Goal: Task Accomplishment & Management: Manage account settings

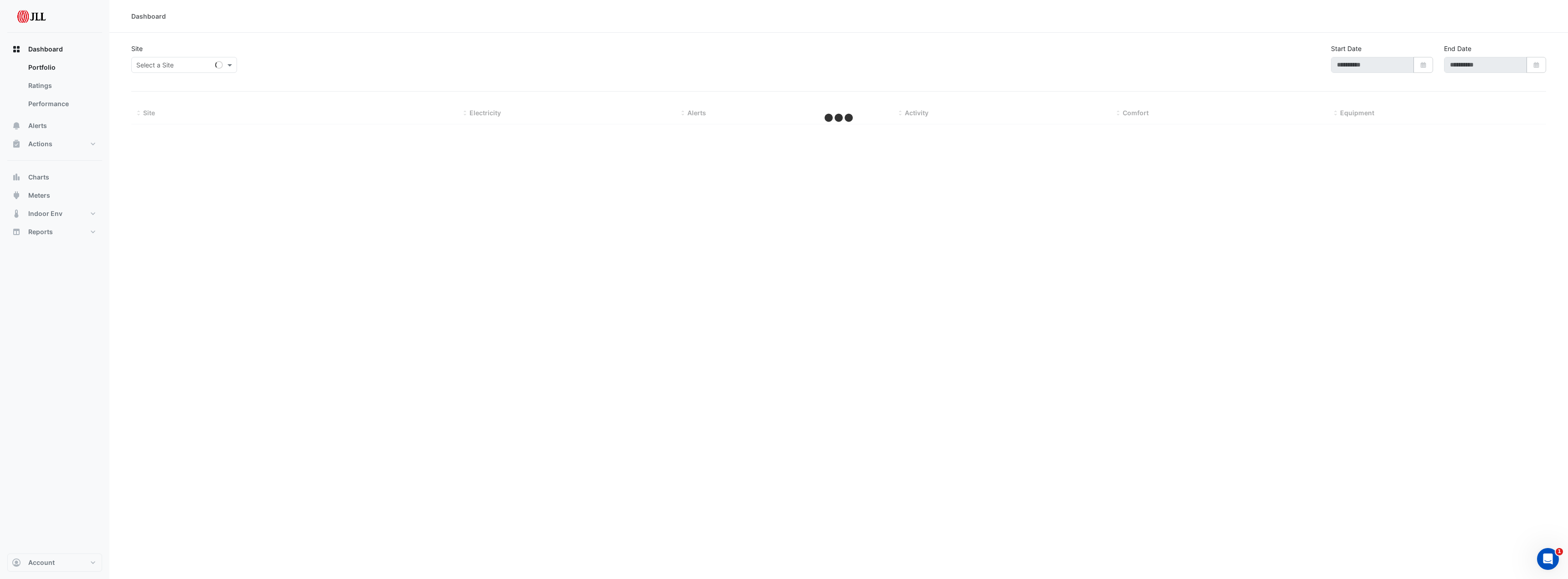
type input "**********"
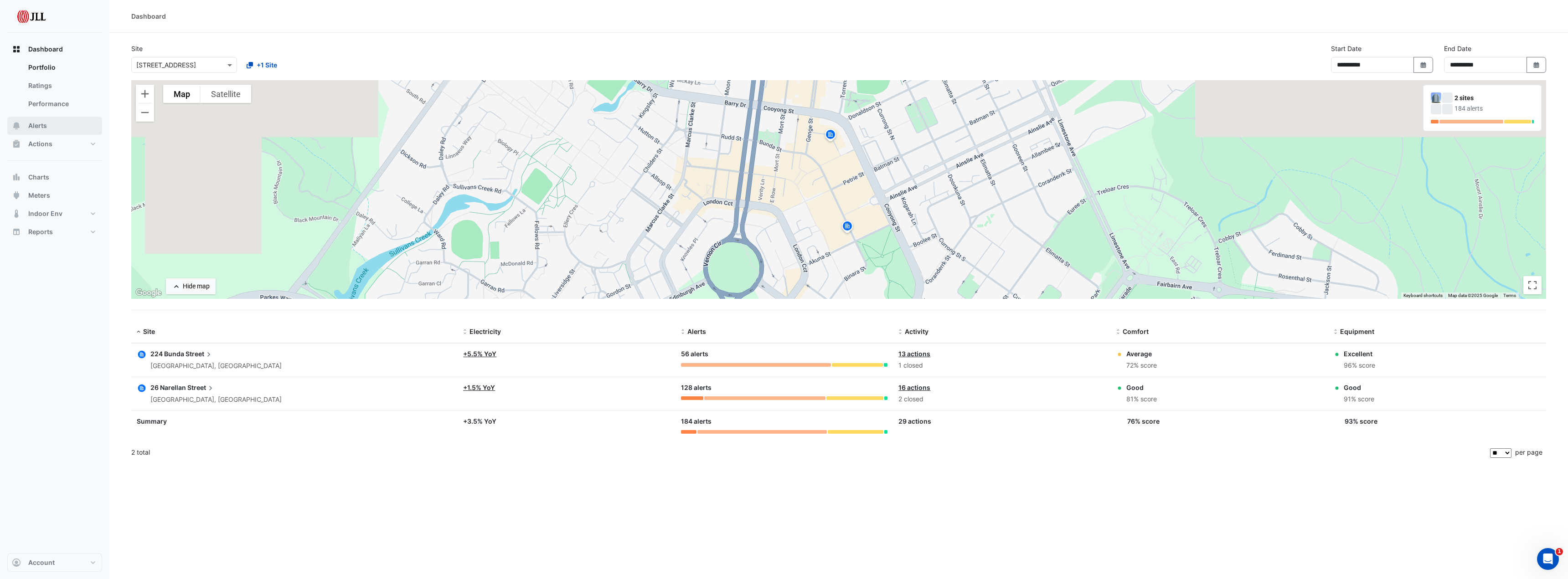
click at [31, 120] on button "Alerts" at bounding box center [55, 125] width 95 height 18
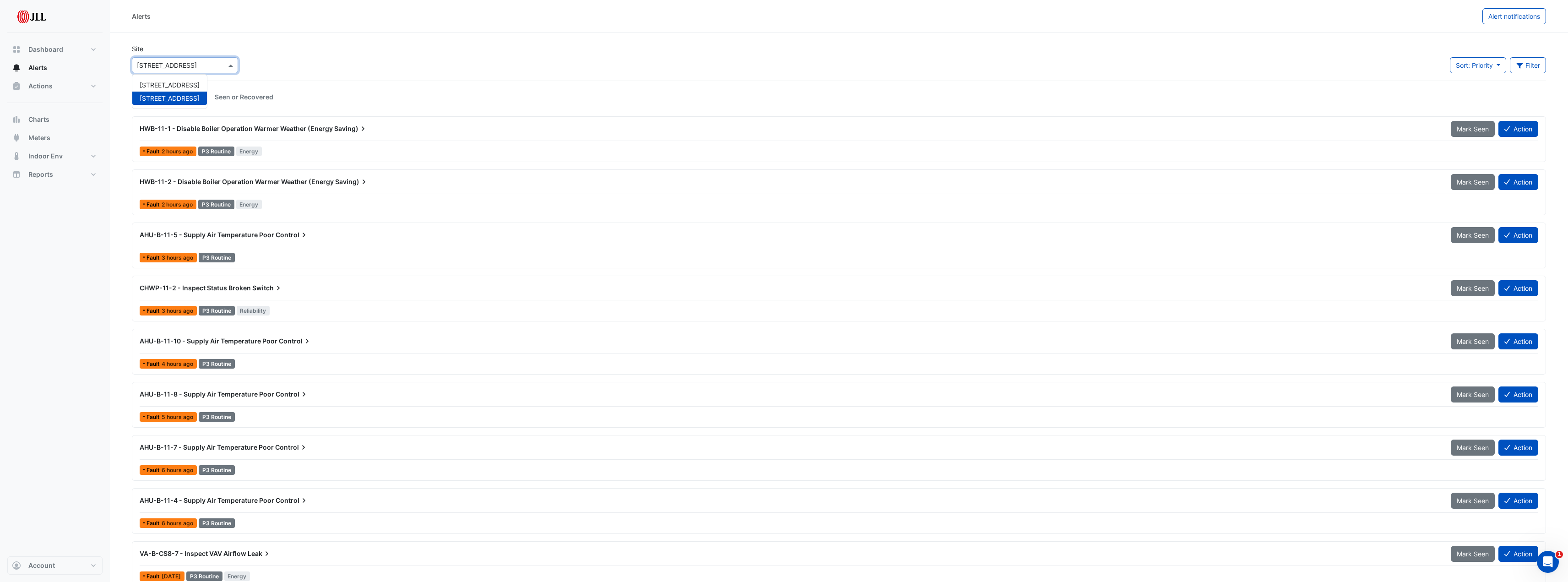
click at [236, 69] on span at bounding box center [231, 65] width 11 height 9
click at [188, 85] on span "[STREET_ADDRESS]" at bounding box center [170, 85] width 60 height 8
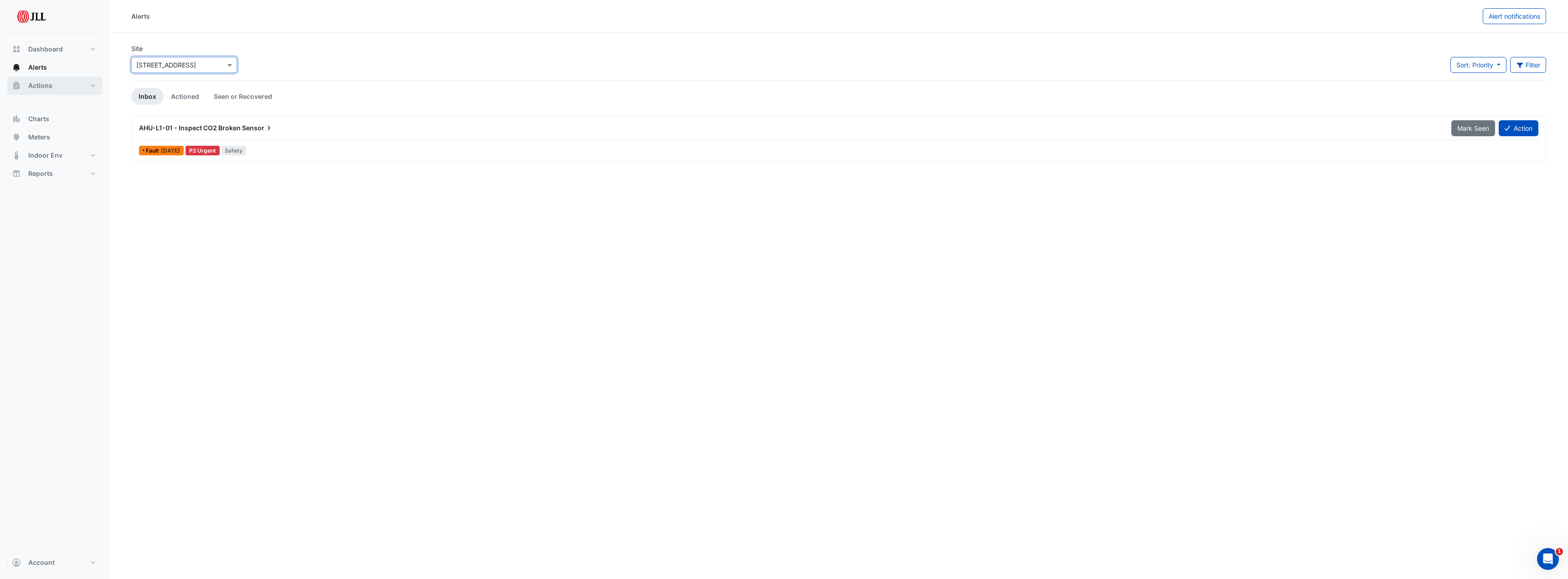
click at [53, 84] on button "Actions" at bounding box center [55, 85] width 95 height 18
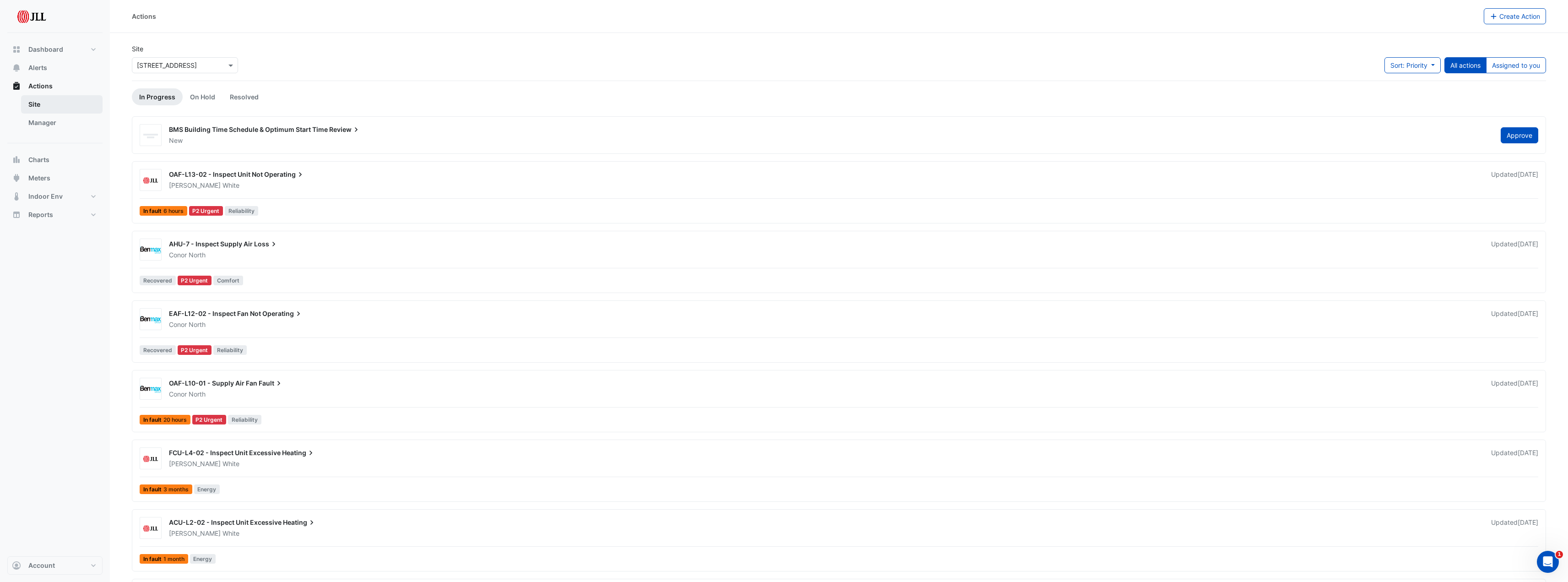
click at [51, 102] on link "Site" at bounding box center [62, 104] width 82 height 18
click at [53, 117] on link "Manager" at bounding box center [62, 122] width 82 height 18
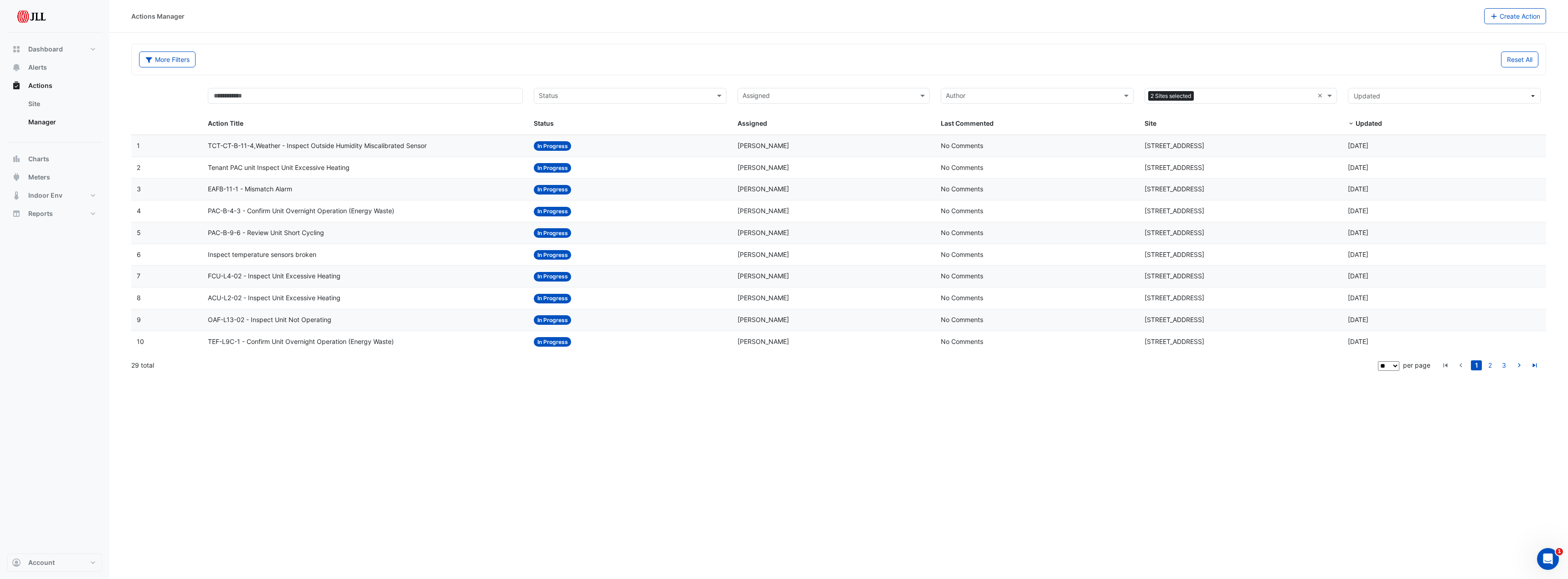
click at [1263, 99] on input "text" at bounding box center [1256, 97] width 117 height 11
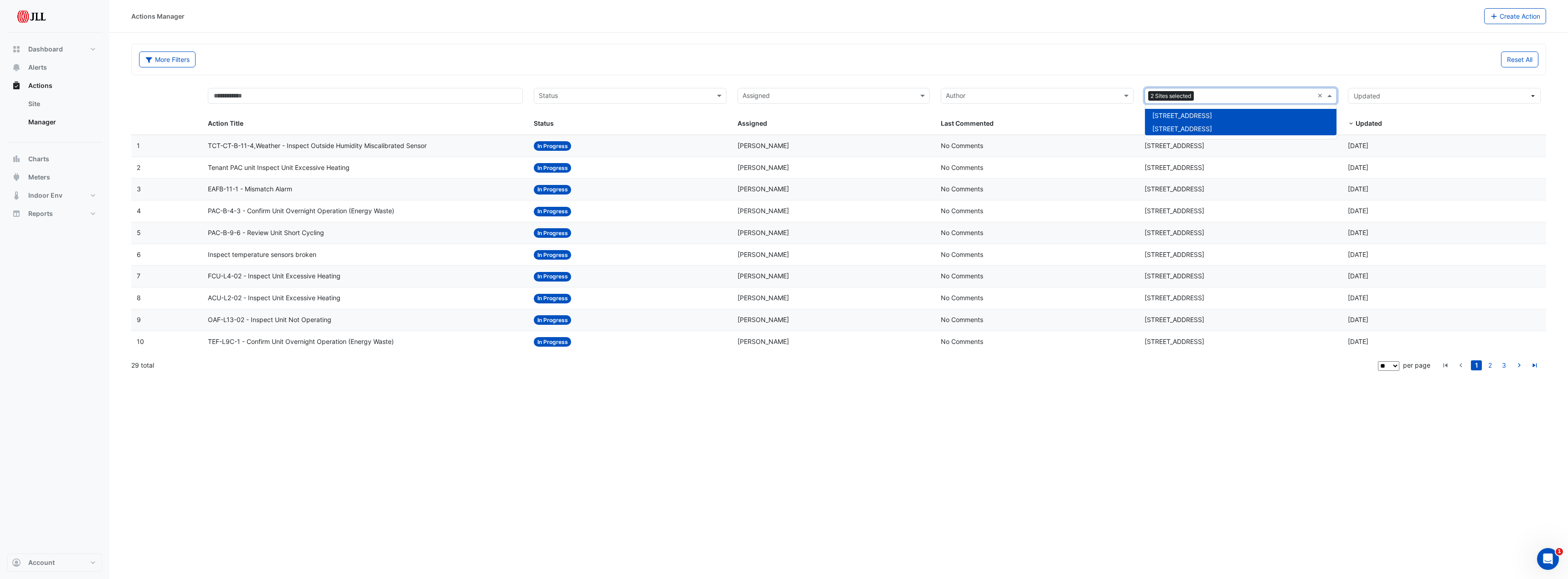
click at [1257, 95] on input "text" at bounding box center [1256, 97] width 117 height 11
click at [33, 103] on link "Site" at bounding box center [61, 103] width 81 height 18
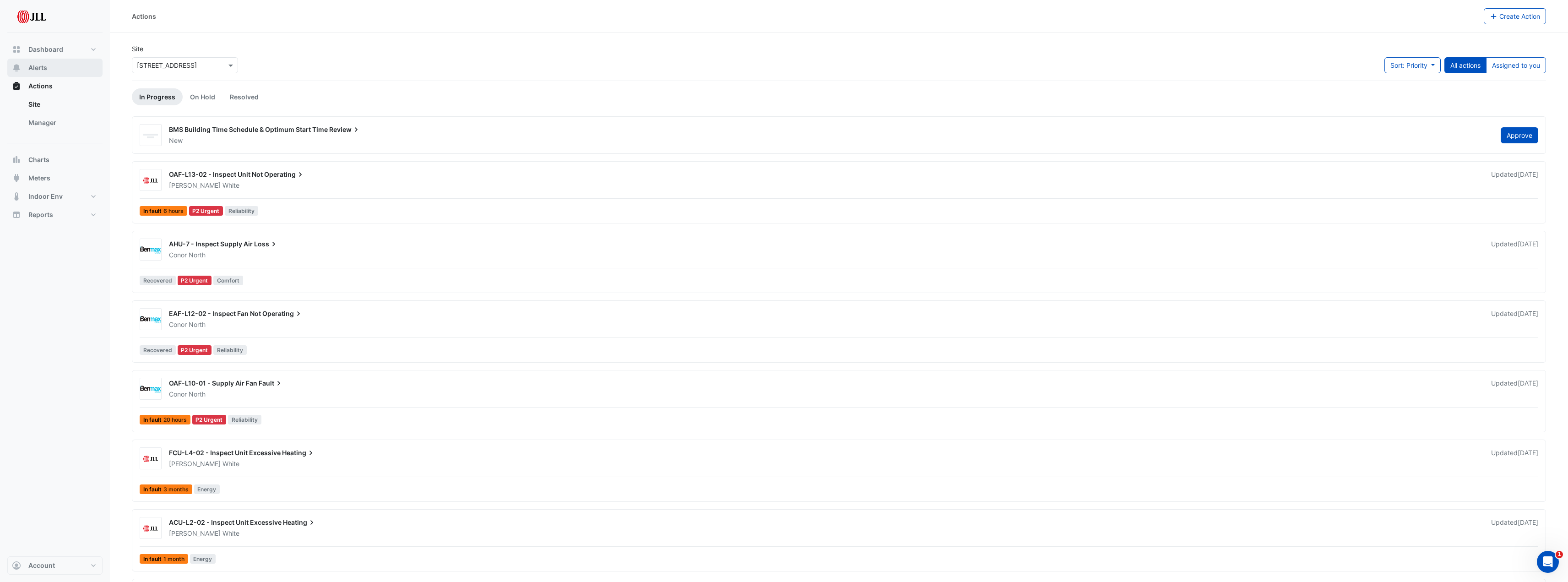
click at [37, 68] on span "Alerts" at bounding box center [37, 68] width 19 height 9
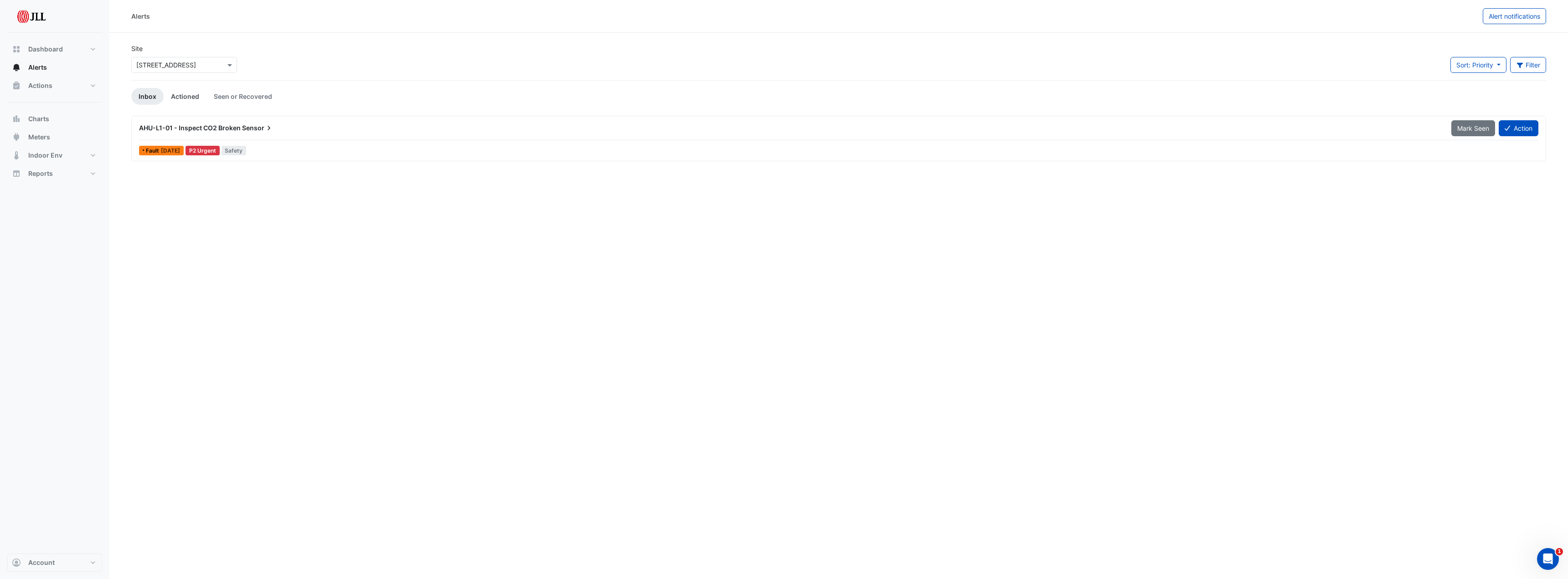
click at [192, 99] on link "Actioned" at bounding box center [185, 96] width 43 height 17
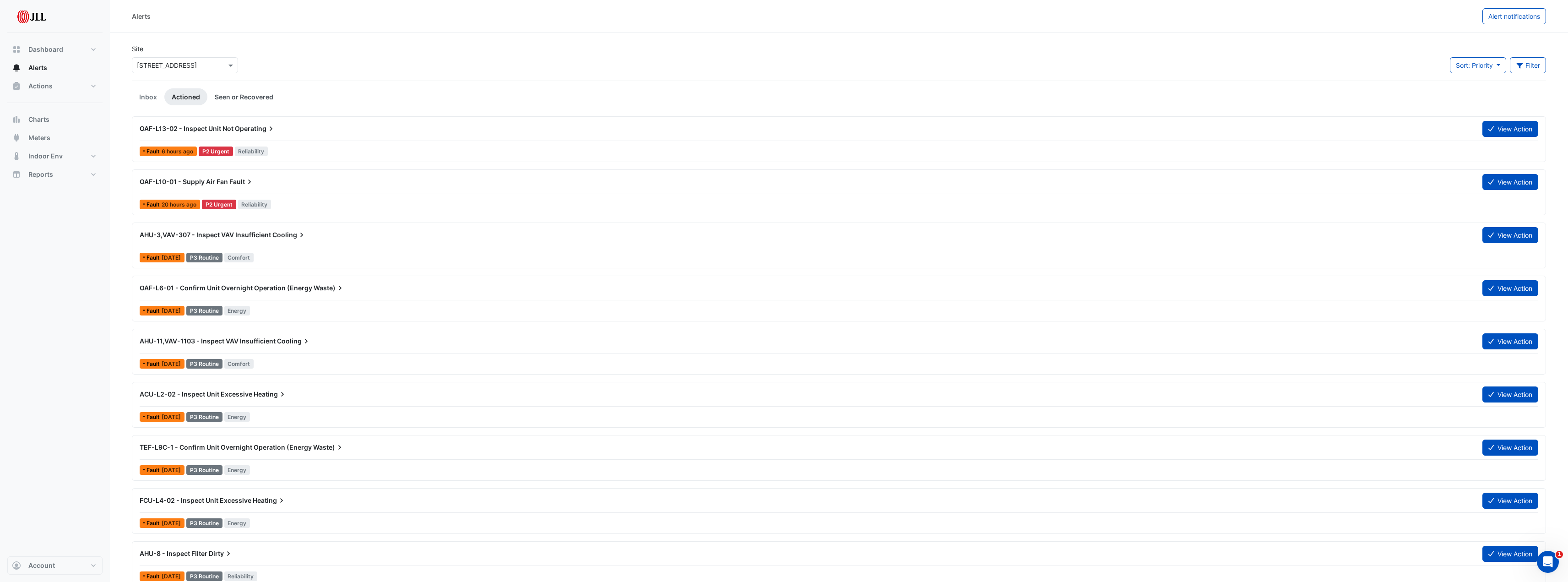
click at [239, 94] on link "Seen or Recovered" at bounding box center [244, 96] width 74 height 17
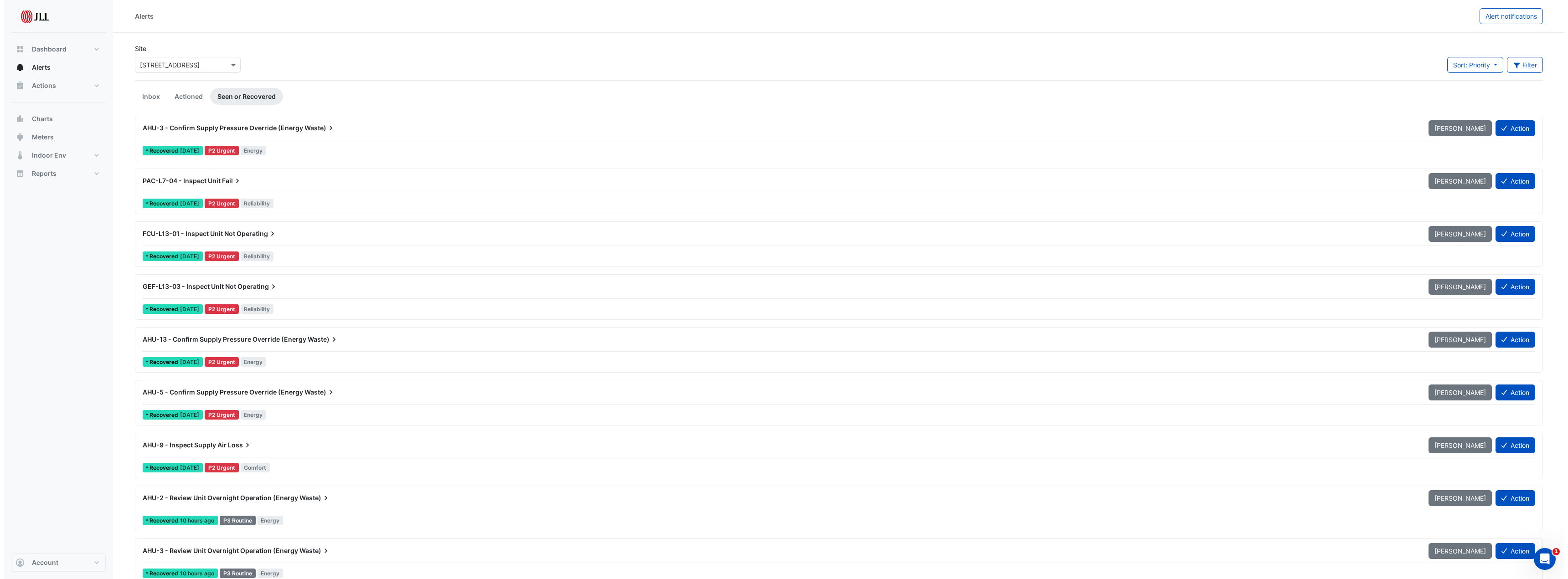
scroll to position [45, 0]
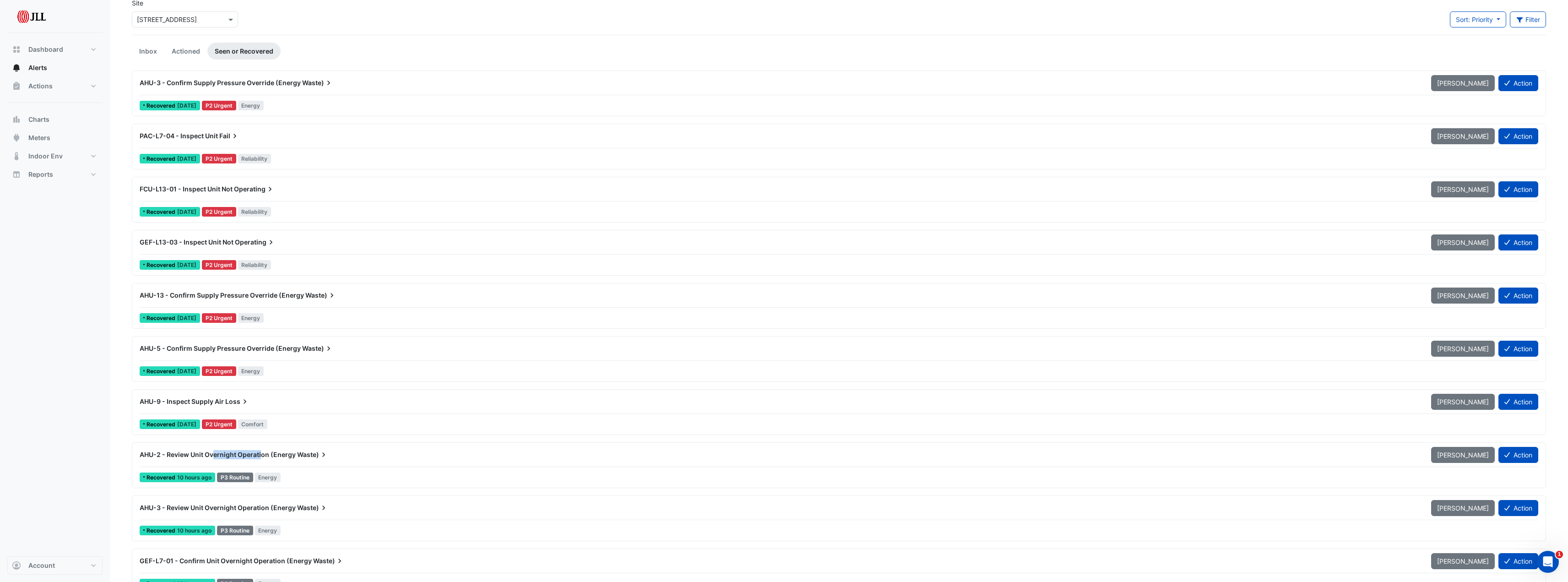
drag, startPoint x: 213, startPoint y: 452, endPoint x: 262, endPoint y: 448, distance: 49.2
click at [262, 448] on div "AHU-2 - Review Unit Overnight Operation (Energy Waste)" at bounding box center [780, 455] width 1292 height 17
click at [1523, 456] on button "Action" at bounding box center [1519, 455] width 40 height 16
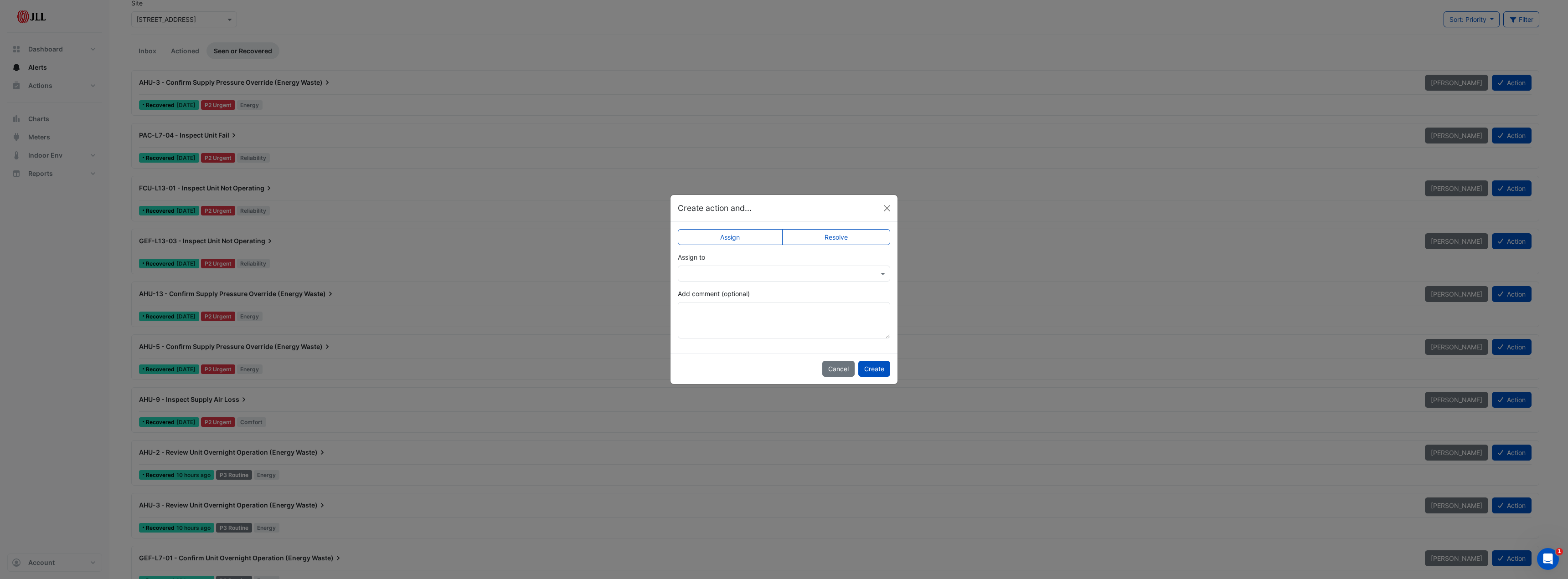
click at [760, 268] on div at bounding box center [784, 274] width 212 height 16
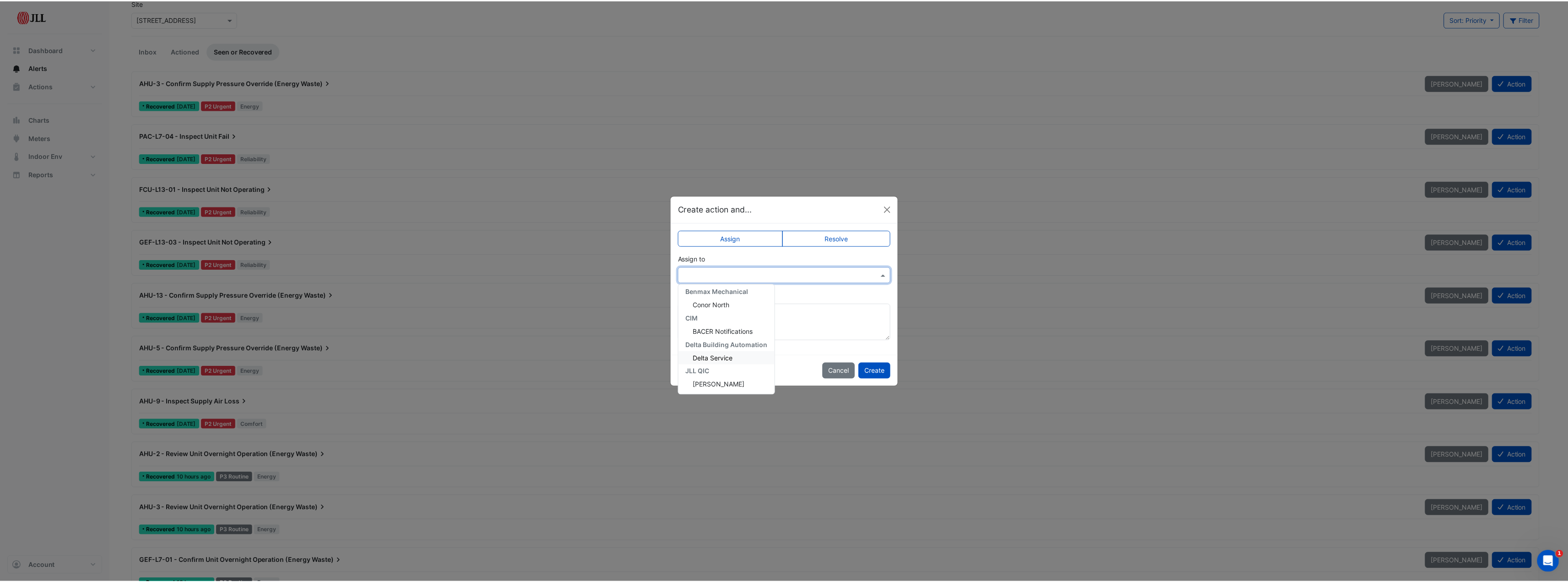
scroll to position [3, 0]
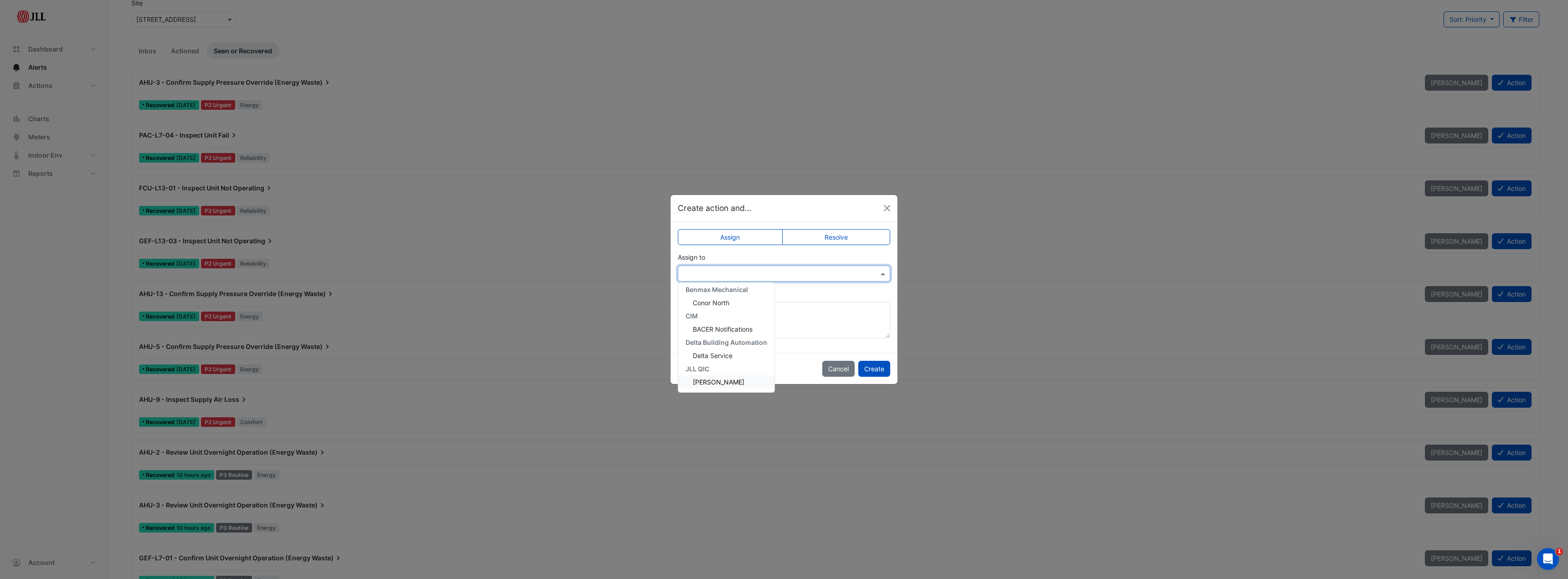
click at [713, 383] on span "[PERSON_NAME]" at bounding box center [718, 382] width 51 height 8
click at [810, 238] on label "Resolve" at bounding box center [836, 237] width 109 height 16
click at [708, 316] on textarea "Add comment (optional)" at bounding box center [784, 320] width 212 height 37
type textarea "**********"
click at [878, 369] on button "Create" at bounding box center [874, 369] width 32 height 16
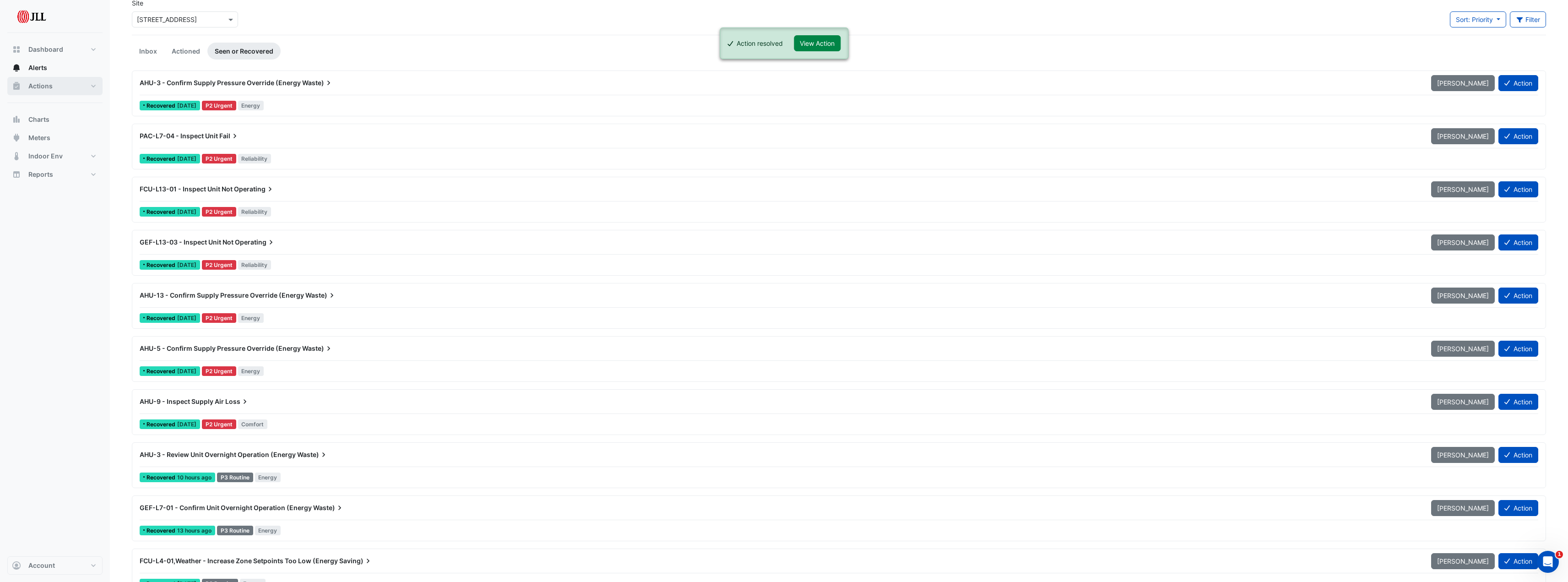
click at [35, 84] on span "Actions" at bounding box center [40, 86] width 24 height 9
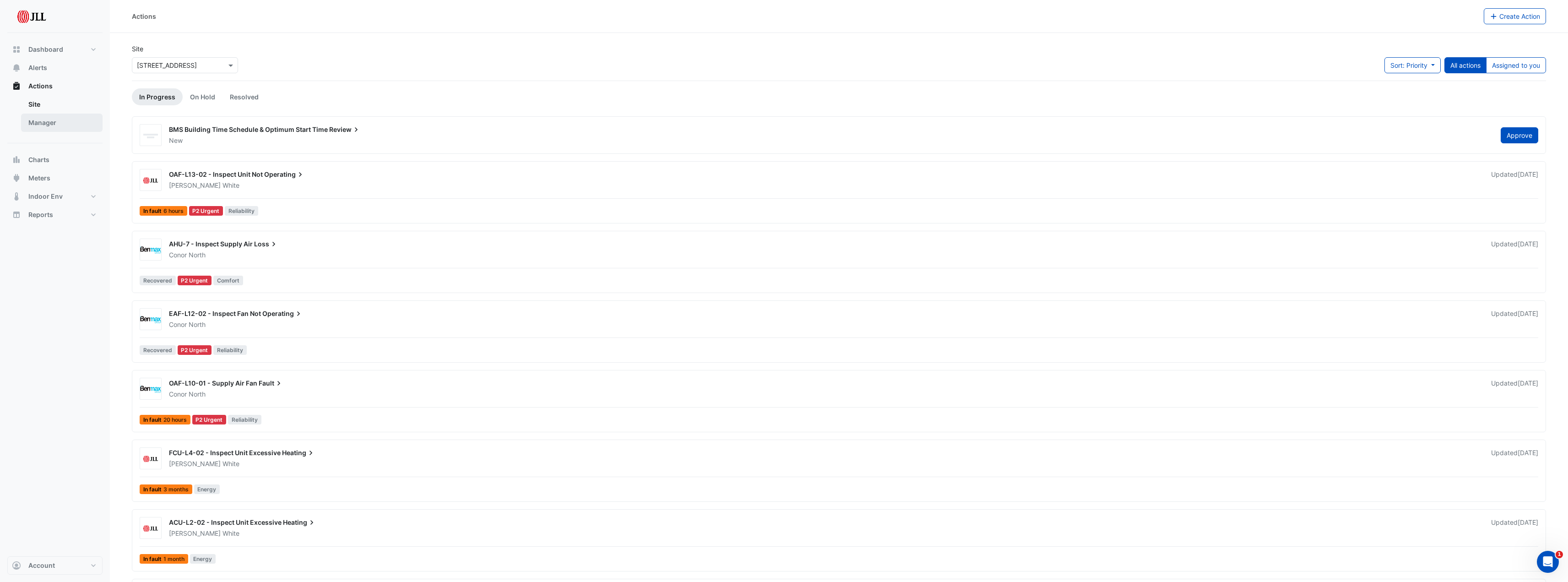
click at [53, 118] on link "Manager" at bounding box center [62, 122] width 82 height 18
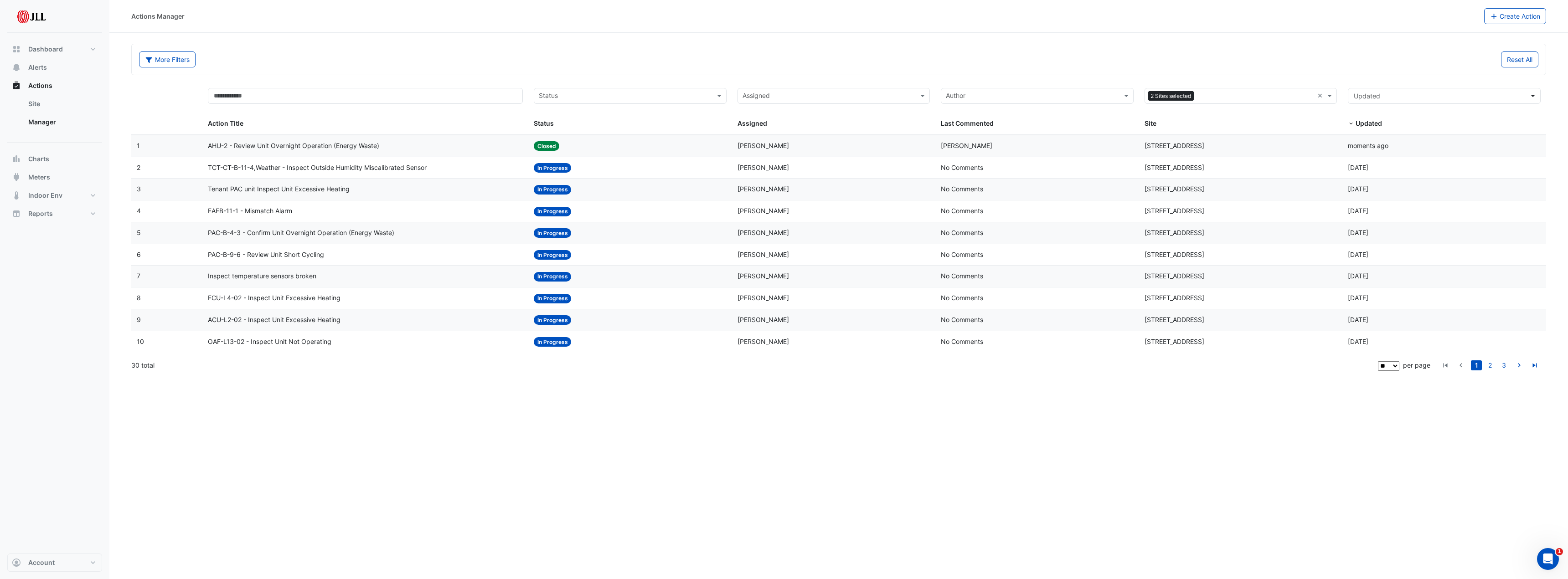
click at [318, 146] on span "AHU-2 - Review Unit Overnight Operation (Energy Waste)" at bounding box center [293, 146] width 171 height 11
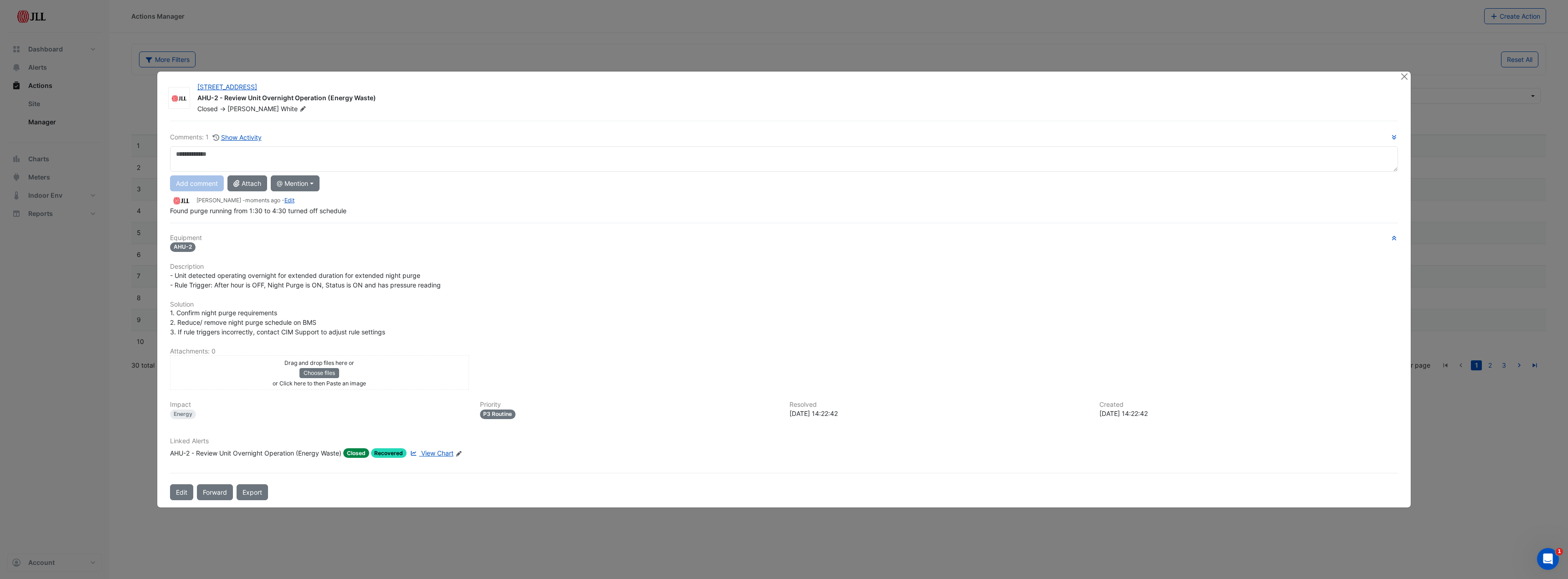
click at [462, 453] on icon "Edit Linked Alerts" at bounding box center [459, 454] width 7 height 5
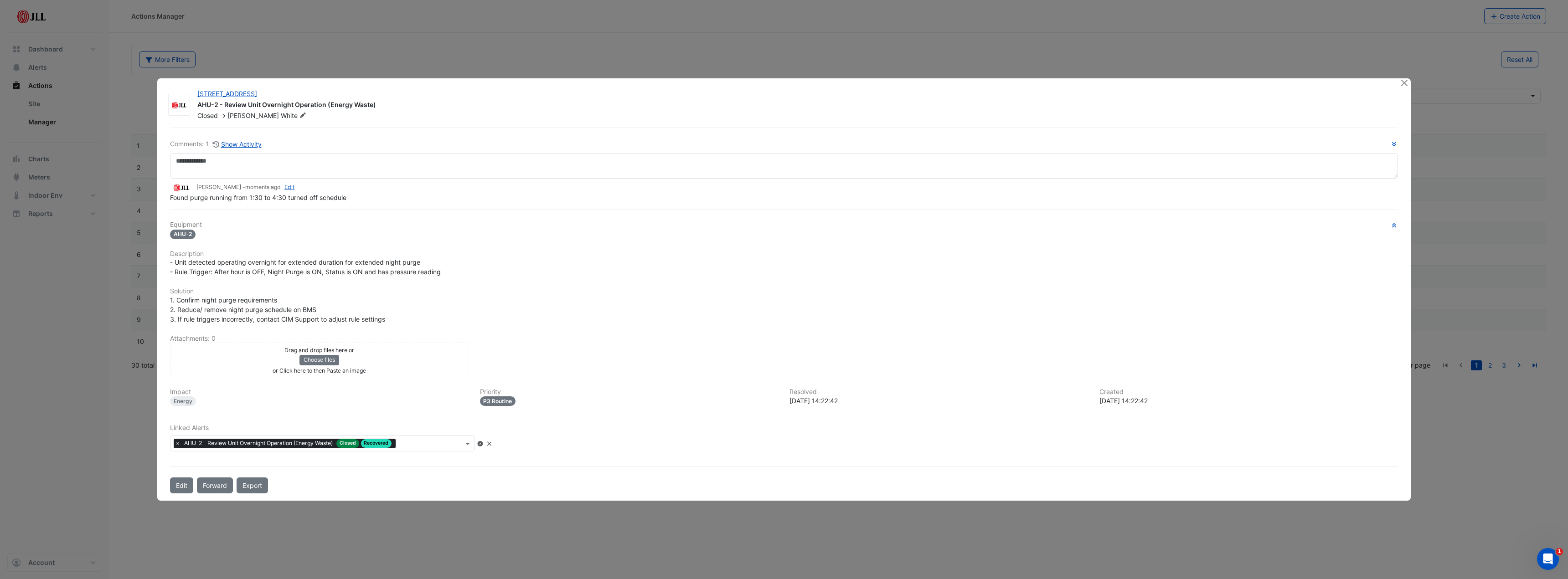
click at [462, 446] on input "text" at bounding box center [431, 445] width 64 height 9
type input "*"
click at [1400, 81] on button "Close" at bounding box center [1404, 83] width 9 height 9
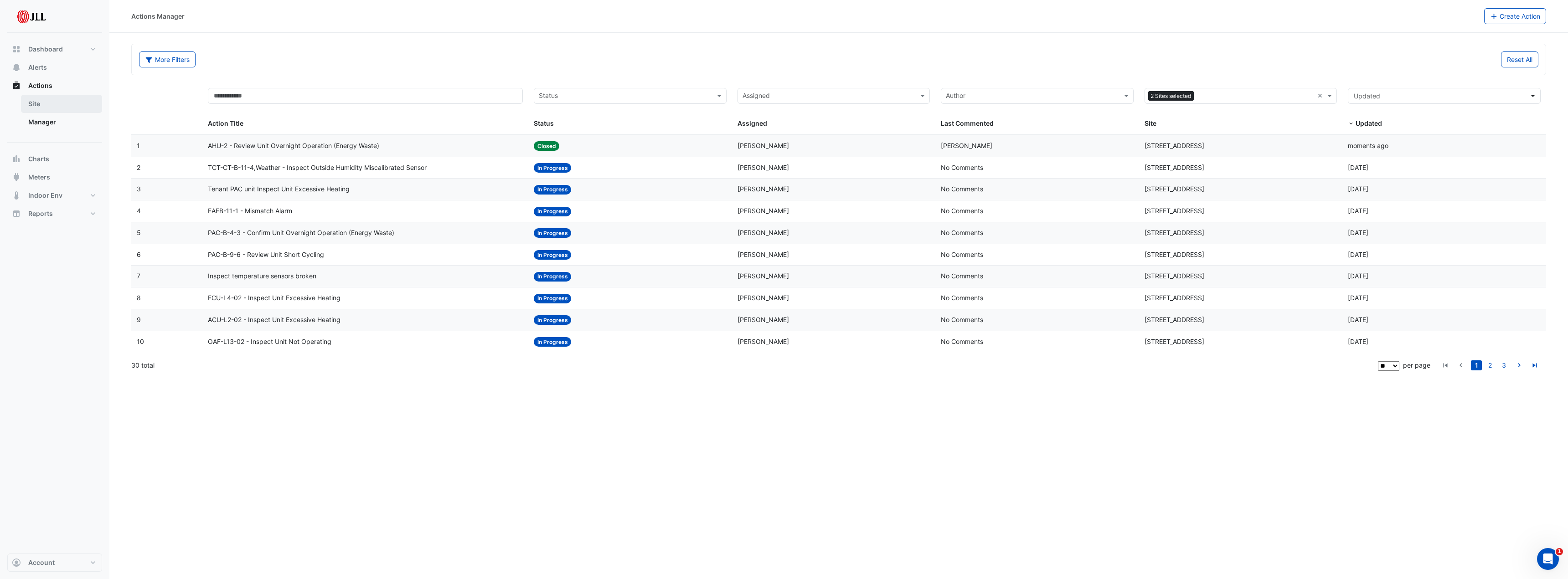
click at [32, 103] on link "Site" at bounding box center [61, 103] width 81 height 18
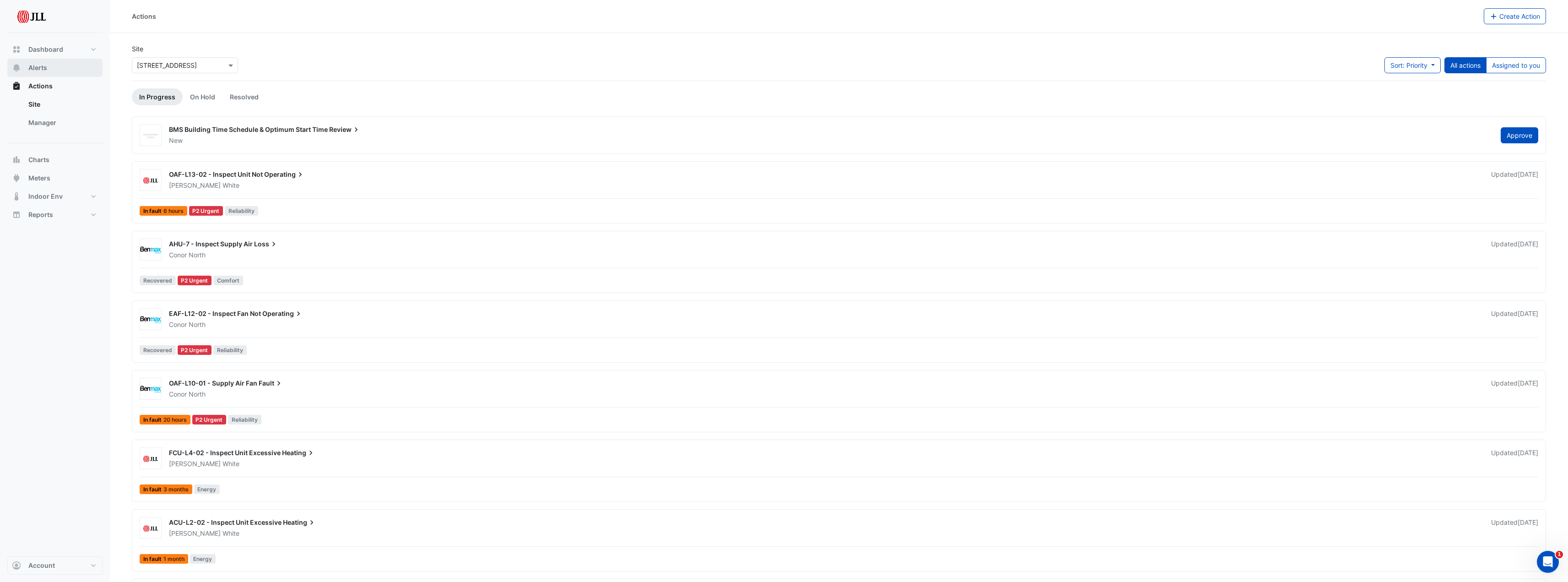
click at [37, 68] on span "Alerts" at bounding box center [37, 68] width 19 height 9
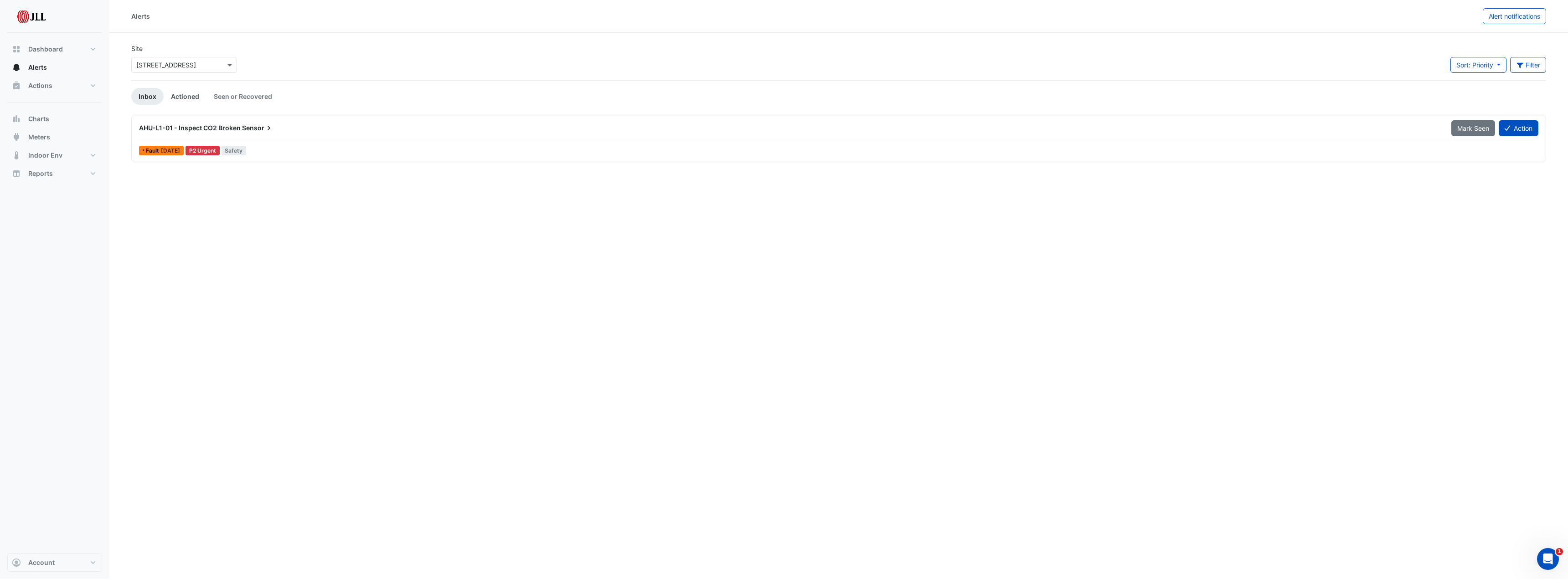
click at [184, 96] on link "Actioned" at bounding box center [185, 96] width 43 height 17
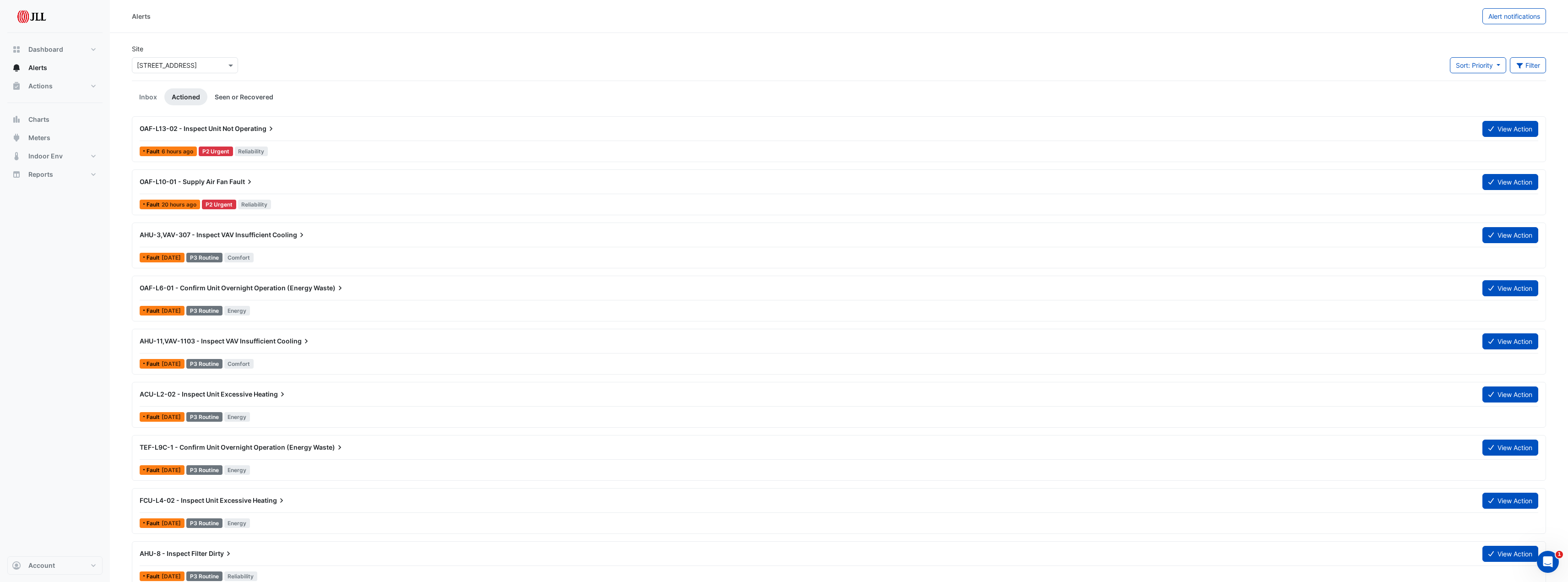
click at [255, 95] on link "Seen or Recovered" at bounding box center [244, 96] width 74 height 17
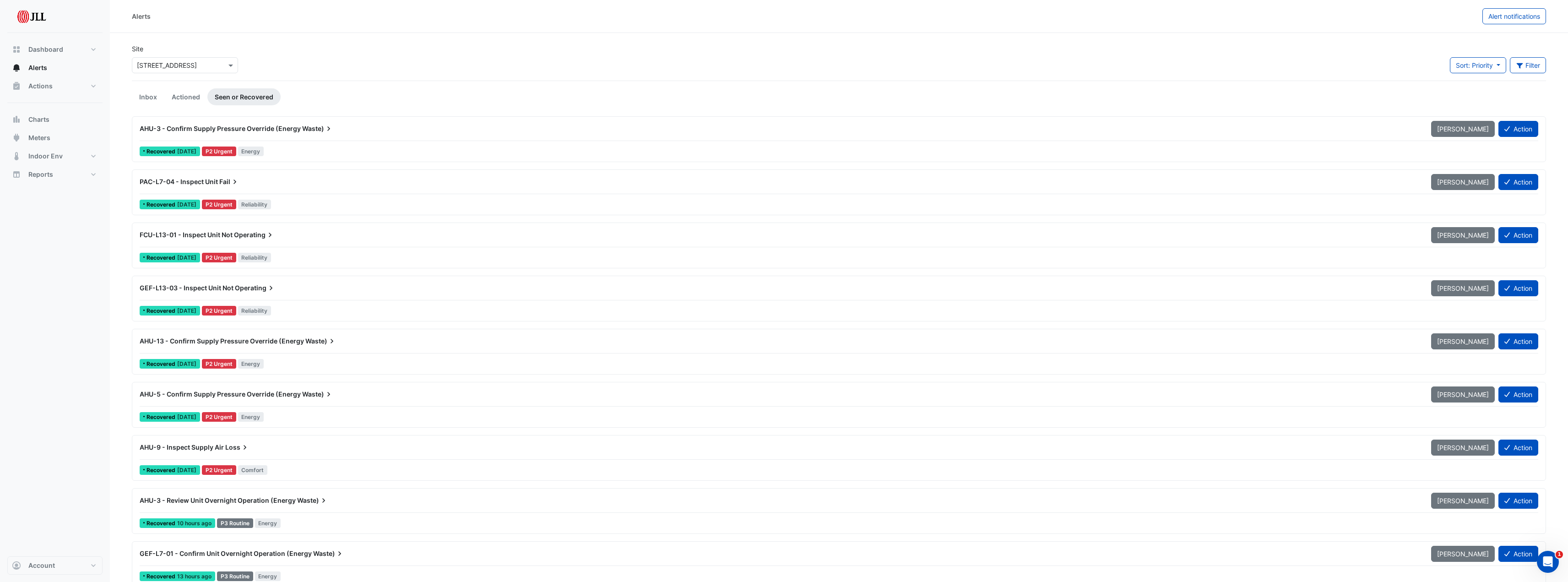
click at [247, 499] on span "AHU-3 - Review Unit Overnight Operation (Energy" at bounding box center [217, 500] width 156 height 8
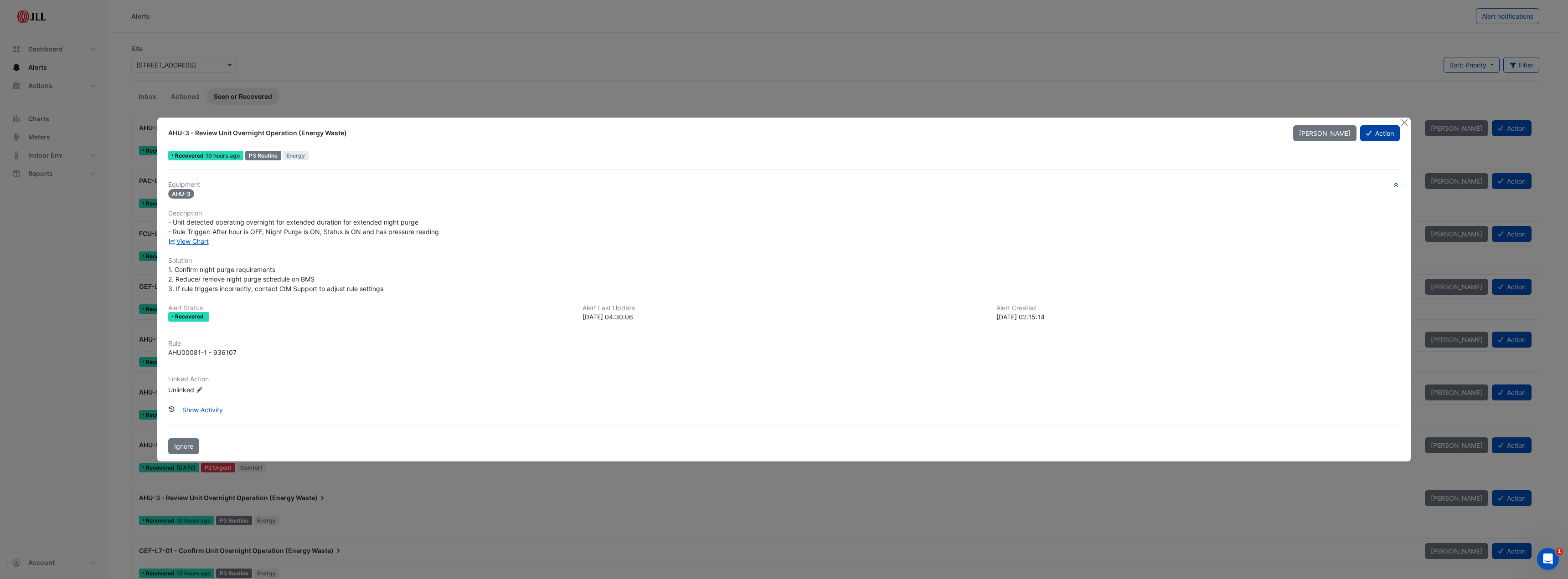
click at [1384, 135] on button "Action" at bounding box center [1380, 133] width 40 height 16
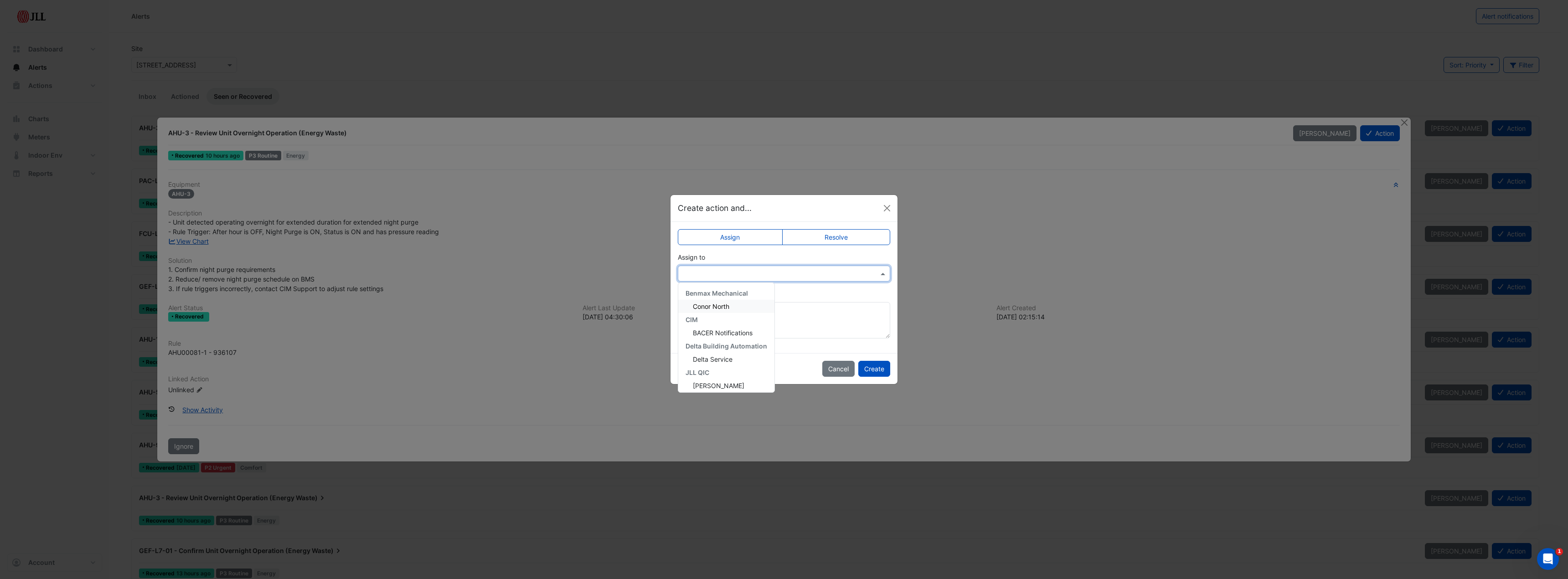
click at [813, 270] on input "text" at bounding box center [775, 274] width 184 height 9
click at [720, 382] on span "[PERSON_NAME]" at bounding box center [718, 386] width 51 height 8
click at [816, 236] on label "Resolve" at bounding box center [836, 237] width 109 height 16
click at [719, 327] on textarea "Add comment (optional)" at bounding box center [784, 320] width 212 height 37
drag, startPoint x: 686, startPoint y: 311, endPoint x: 547, endPoint y: 307, distance: 139.1
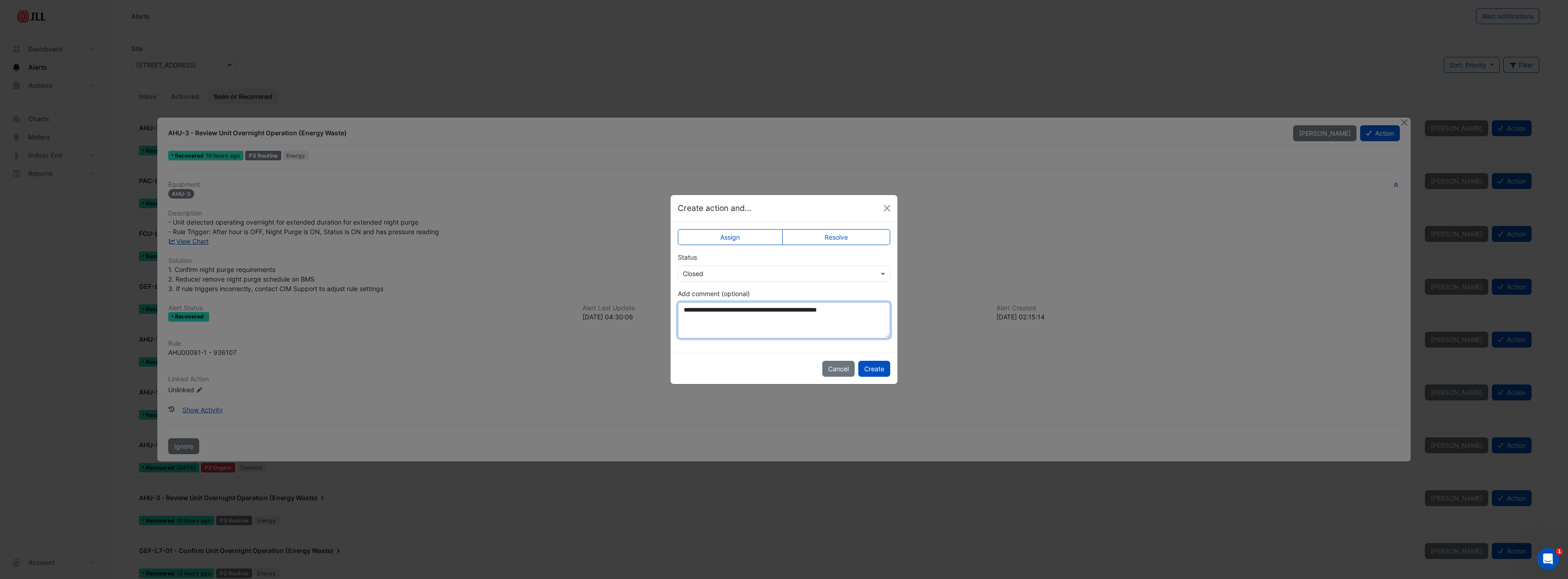
click at [547, 307] on ngb-modal-window "**********" at bounding box center [784, 290] width 1568 height 579
type textarea "**********"
click at [875, 366] on button "Create" at bounding box center [874, 369] width 32 height 16
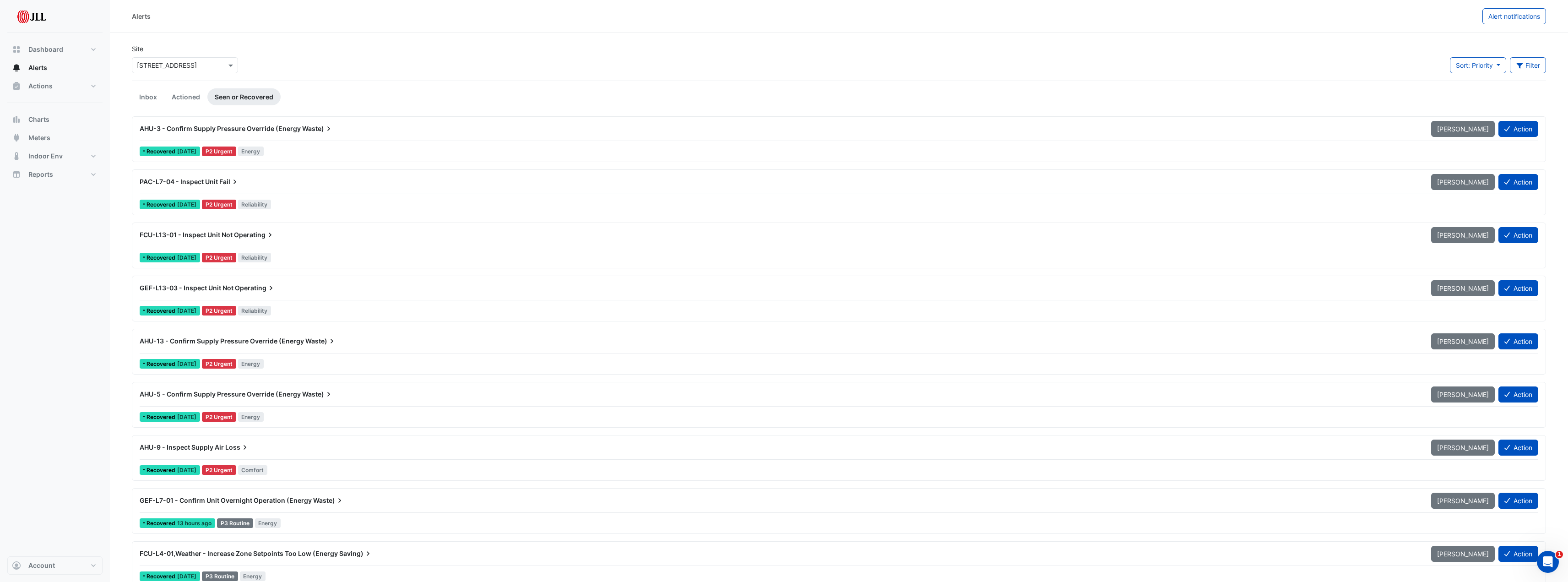
click at [235, 393] on span "AHU-5 - Confirm Supply Pressure Override (Energy" at bounding box center [220, 394] width 161 height 8
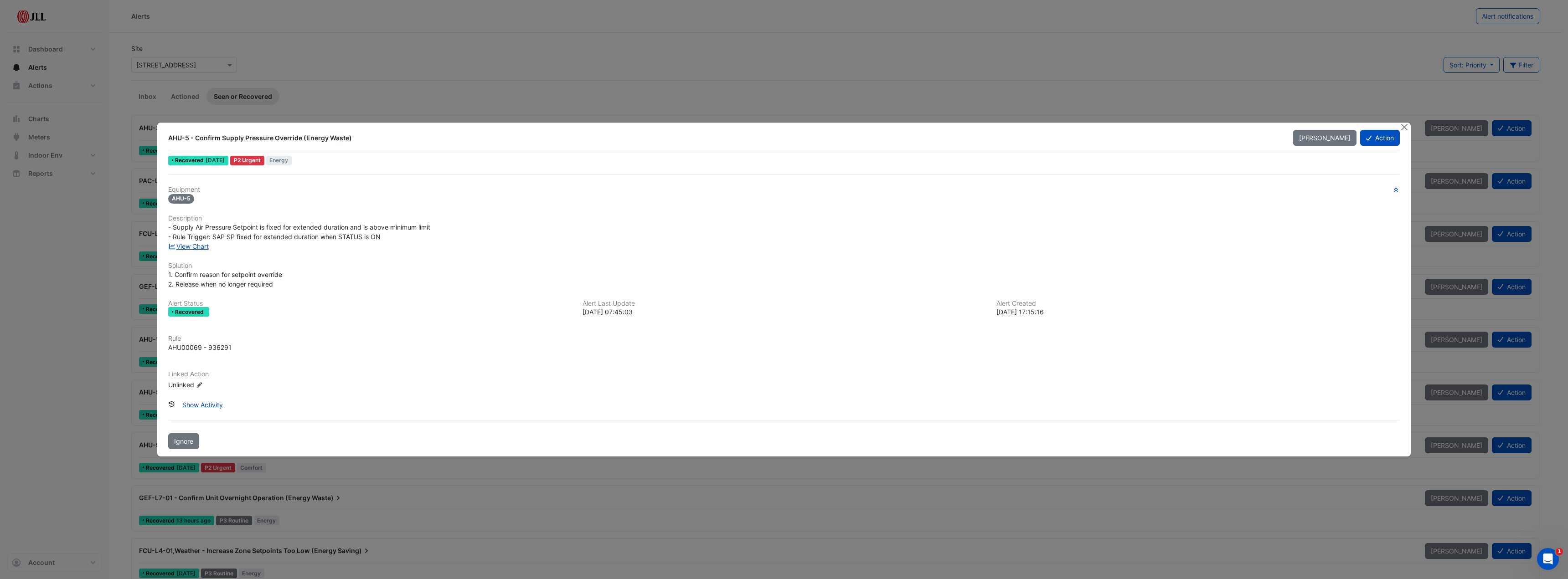
click at [205, 408] on button "Show Activity" at bounding box center [202, 405] width 53 height 16
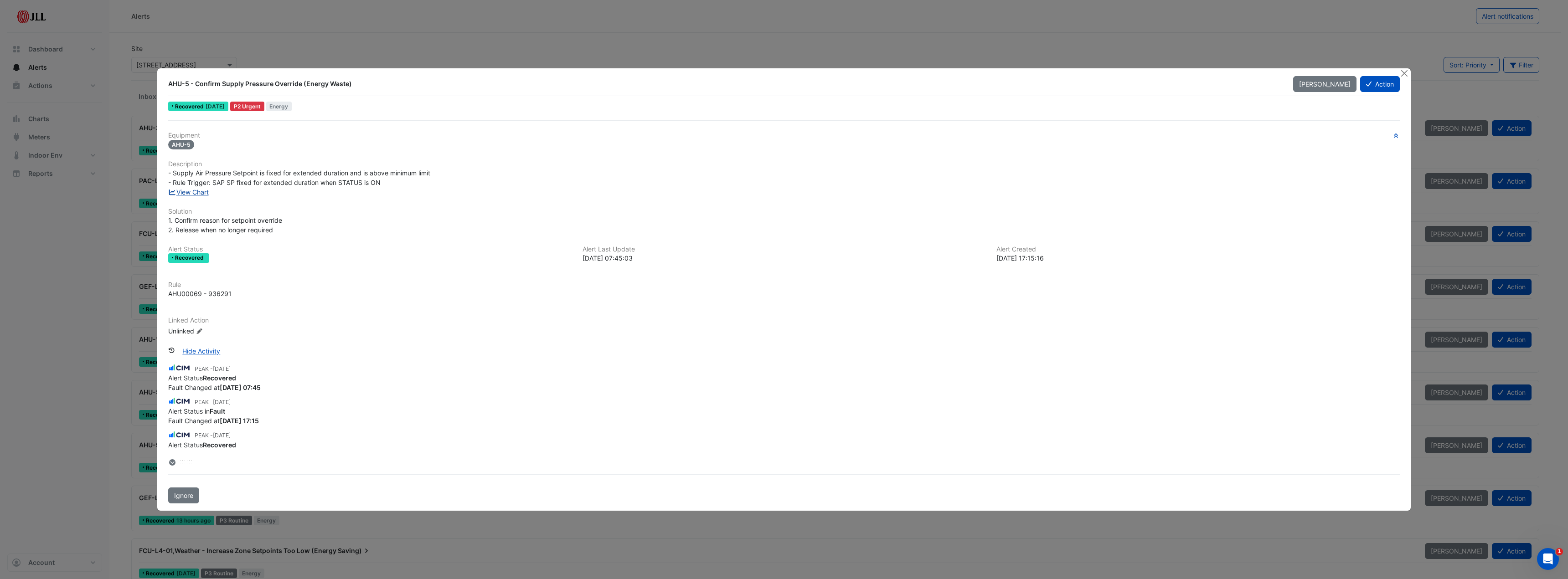
click at [199, 194] on link "View Chart" at bounding box center [188, 192] width 41 height 8
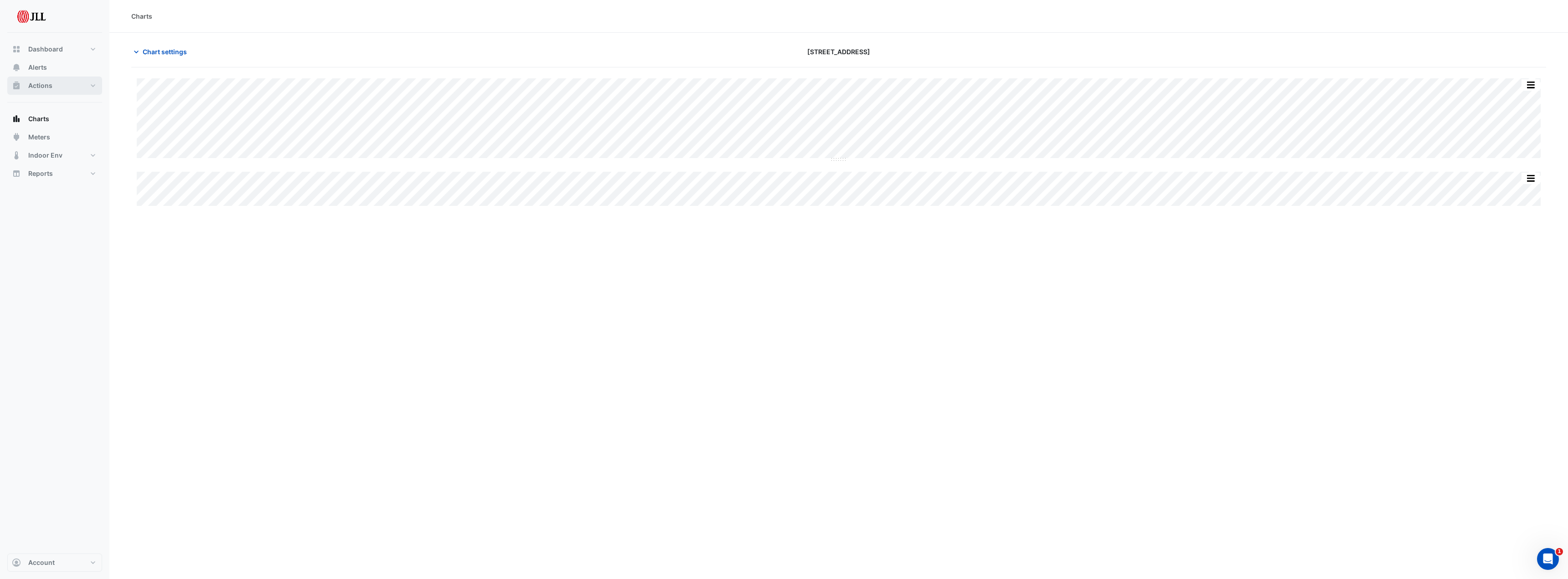
click at [43, 87] on span "Actions" at bounding box center [40, 86] width 24 height 9
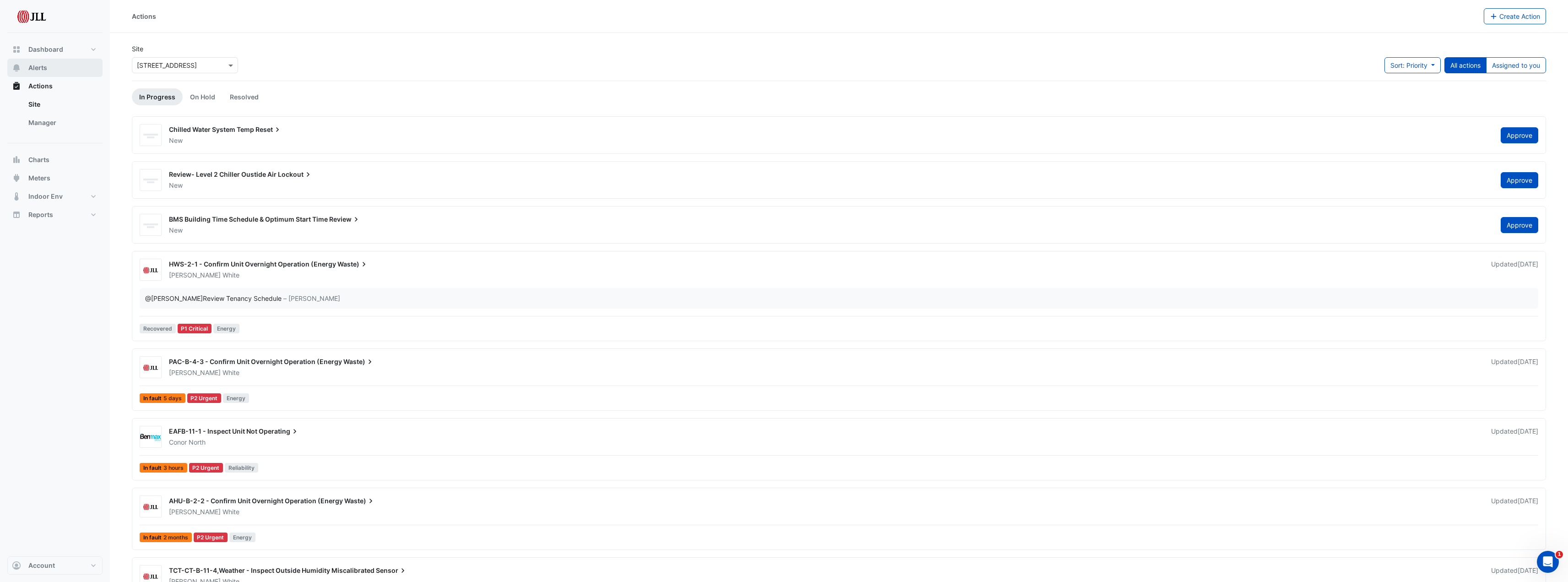
click at [43, 69] on span "Alerts" at bounding box center [37, 68] width 19 height 9
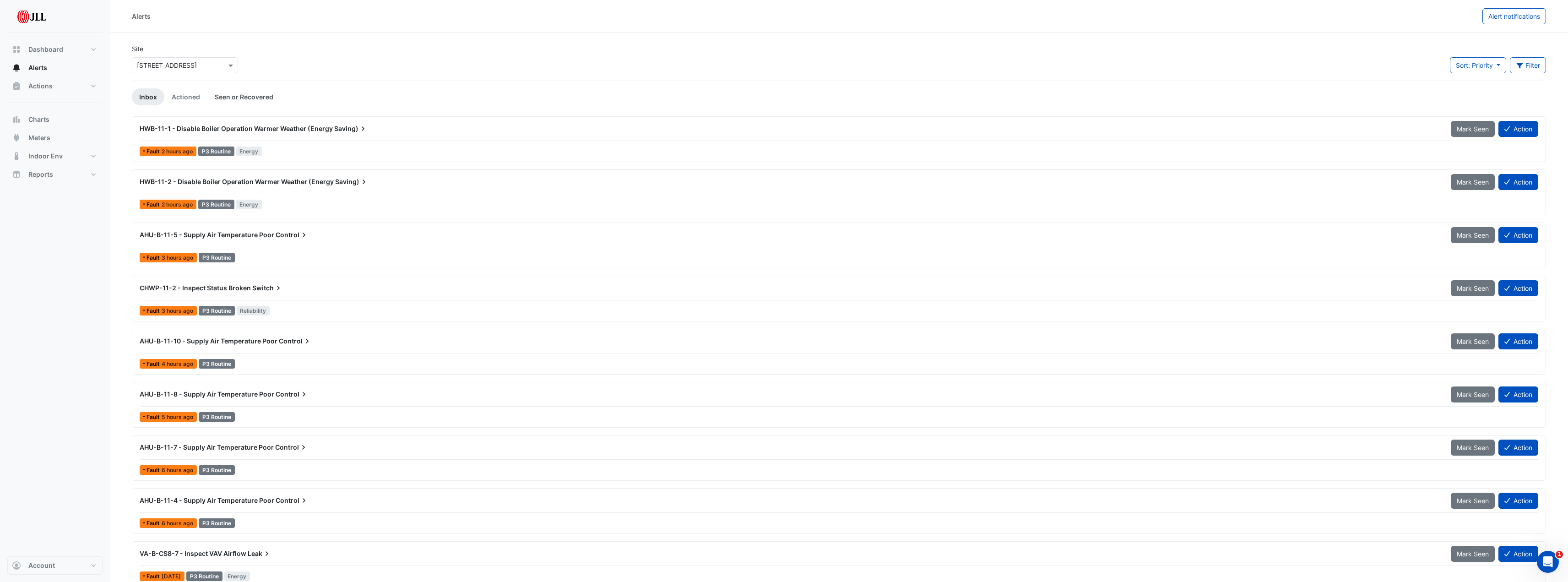
click at [246, 98] on link "Seen or Recovered" at bounding box center [244, 96] width 74 height 17
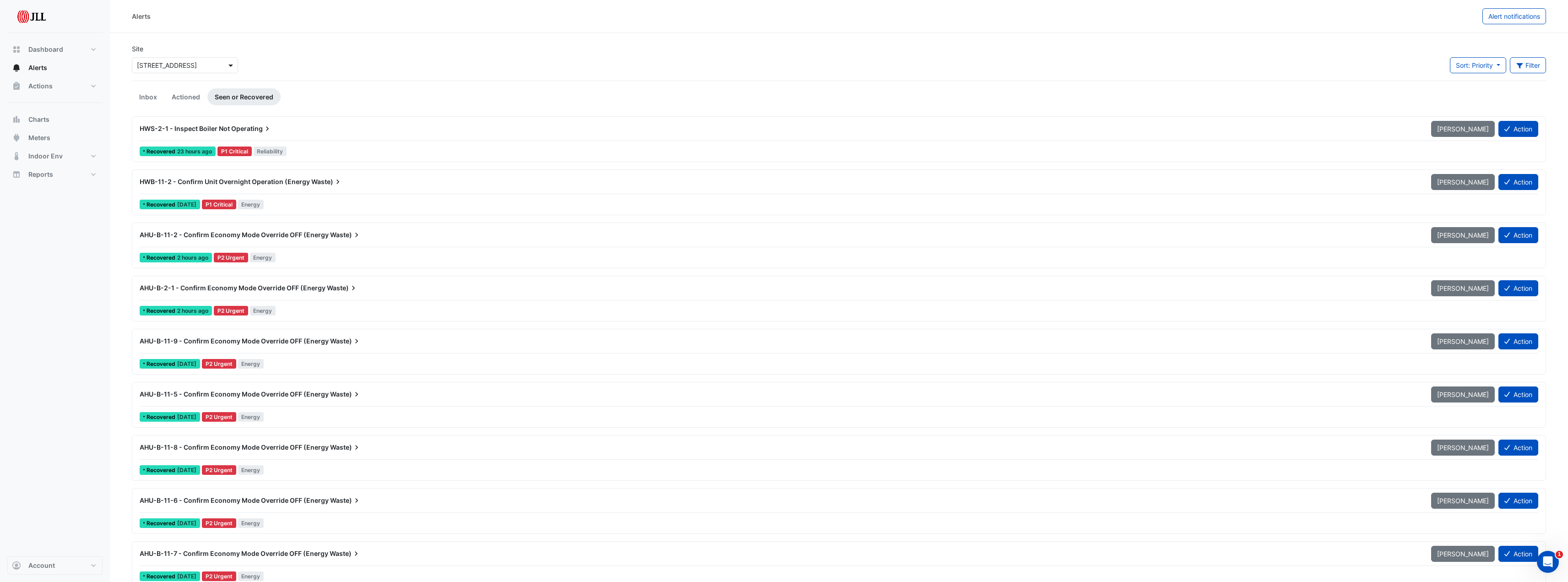
click at [229, 63] on span at bounding box center [231, 65] width 11 height 9
click at [473, 97] on ul "Inbox Actioned Seen or Recovered" at bounding box center [838, 96] width 1414 height 17
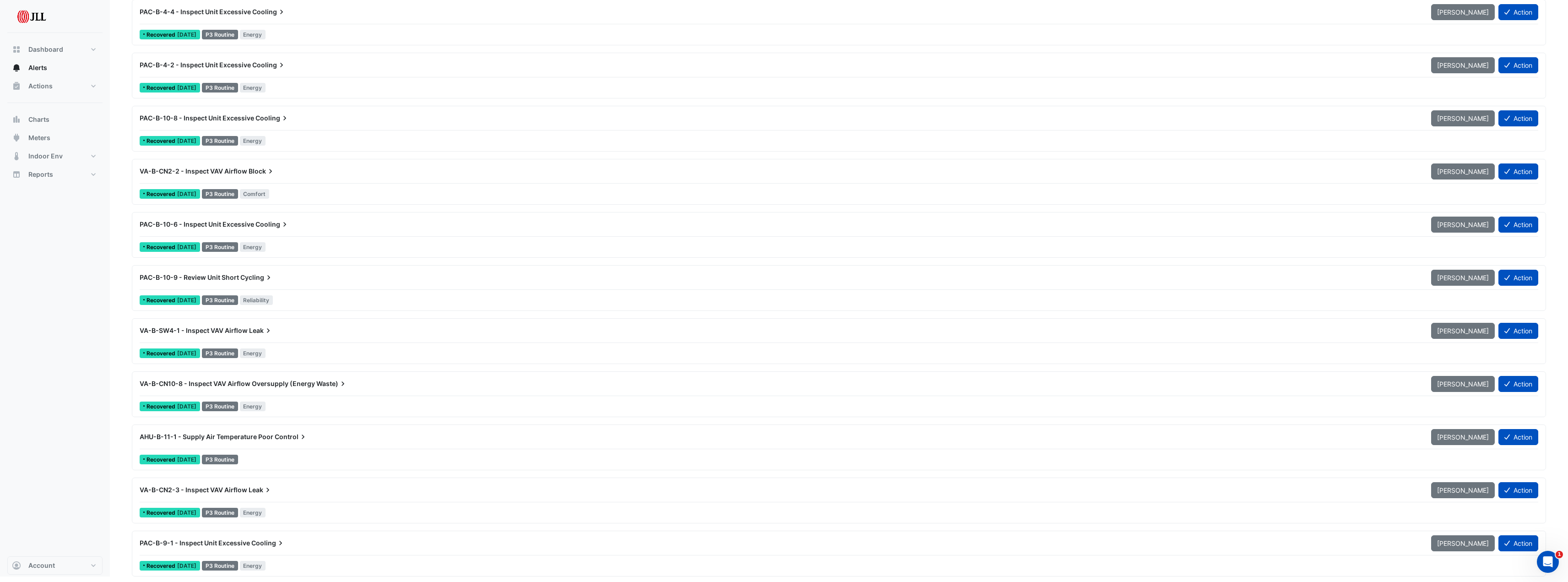
scroll to position [3625, 0]
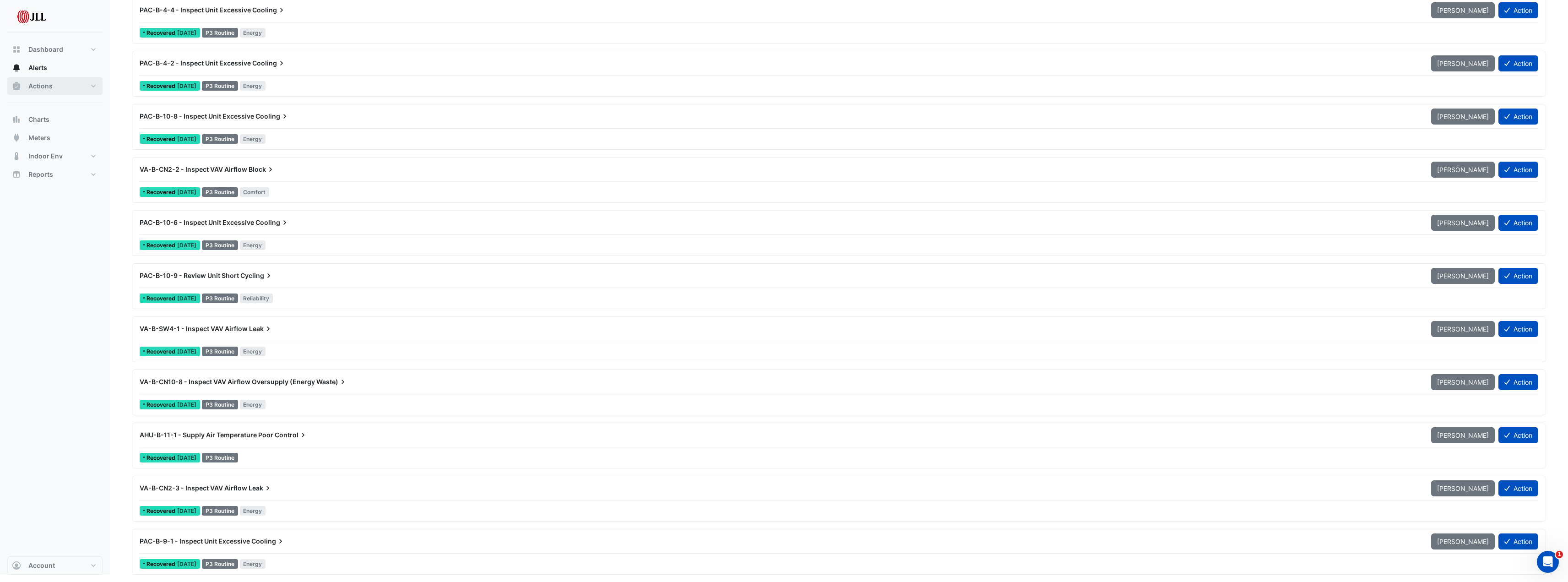
click at [43, 81] on button "Actions" at bounding box center [55, 86] width 95 height 18
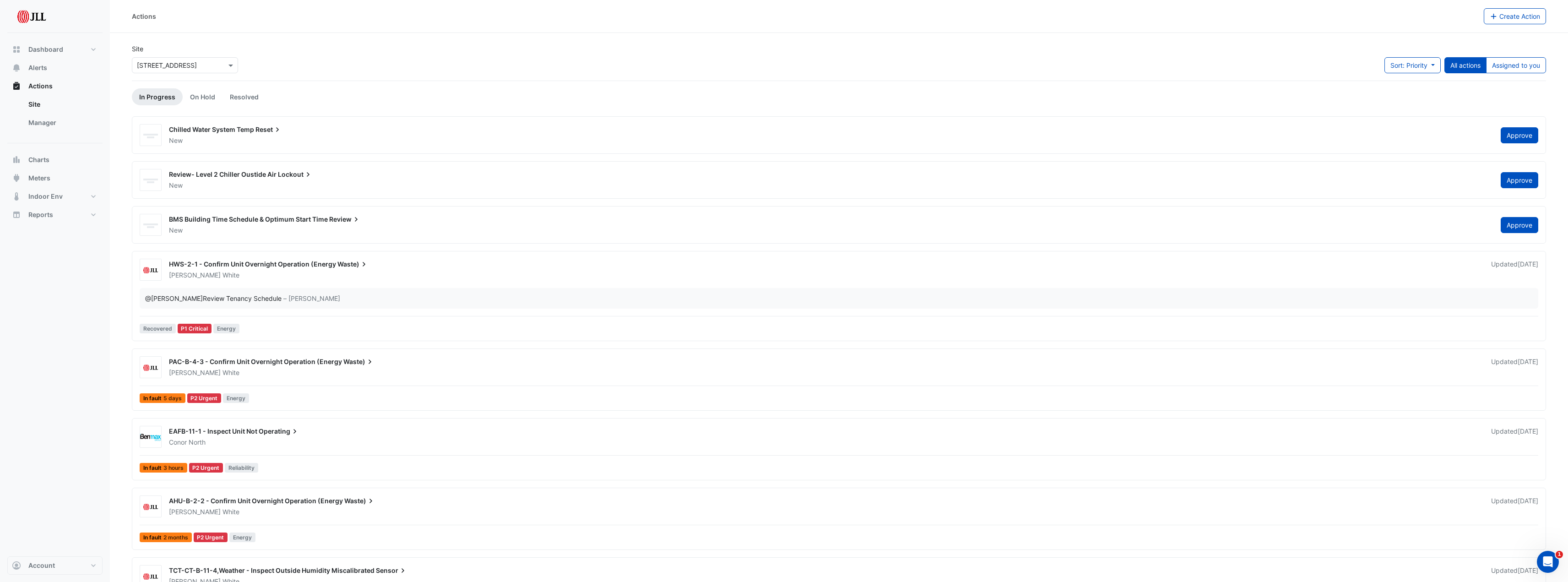
click at [216, 130] on span "Chilled Water System Temp" at bounding box center [211, 130] width 85 height 8
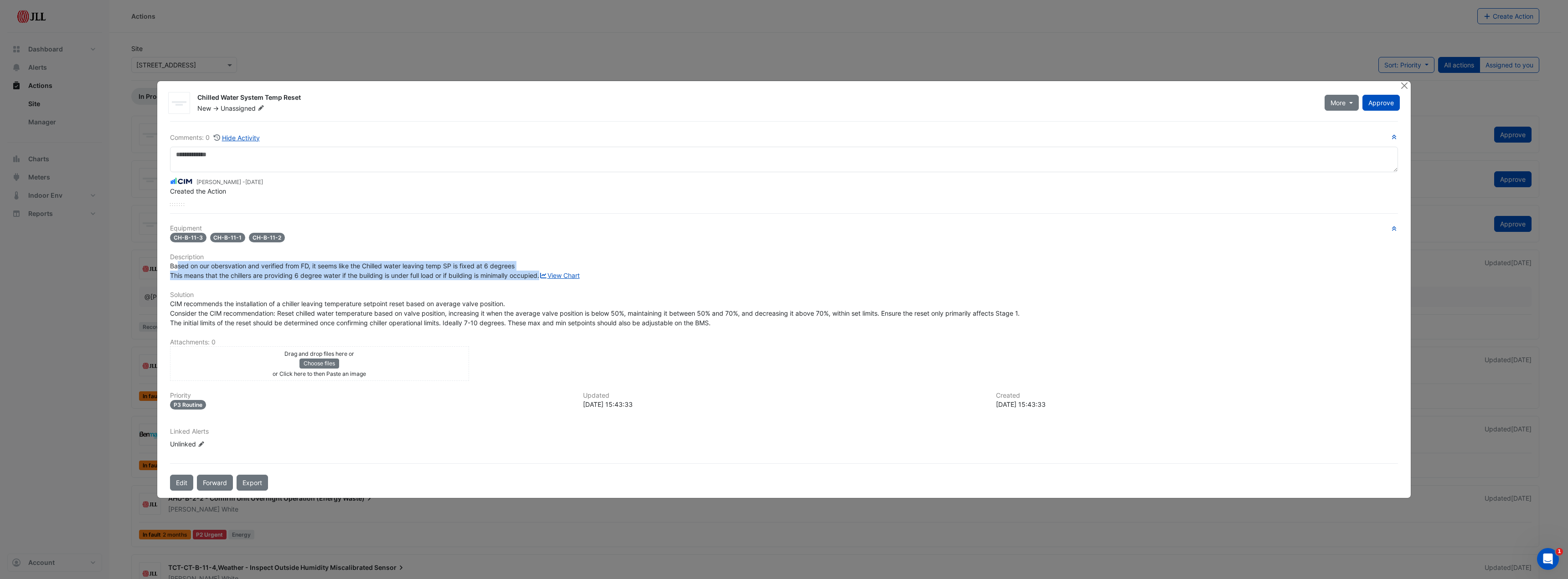
drag, startPoint x: 178, startPoint y: 258, endPoint x: 553, endPoint y: 267, distance: 375.1
click at [553, 267] on div "Based on our obersvation and verified from FD, it seems like the Chilled water …" at bounding box center [784, 270] width 1228 height 19
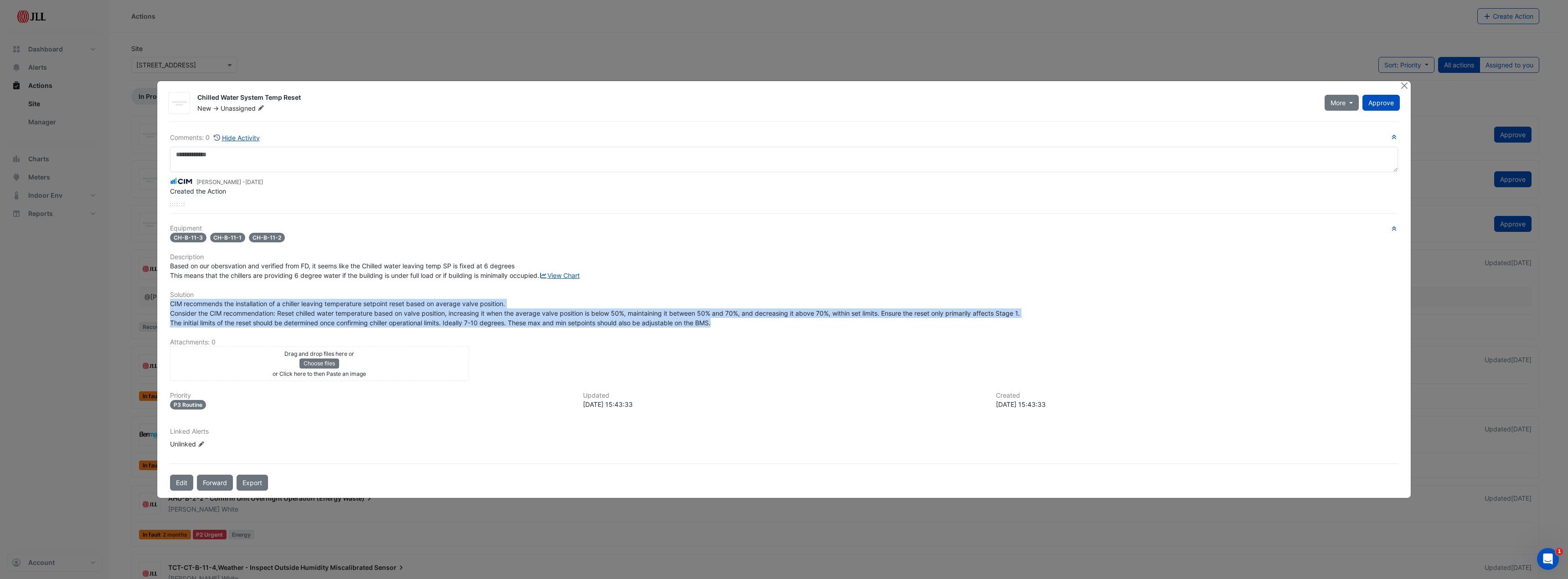
drag, startPoint x: 173, startPoint y: 317, endPoint x: 776, endPoint y: 336, distance: 603.3
click at [776, 327] on div "CIM recommends the installation of a chiller leaving temperature setpoint reset…" at bounding box center [784, 313] width 1228 height 29
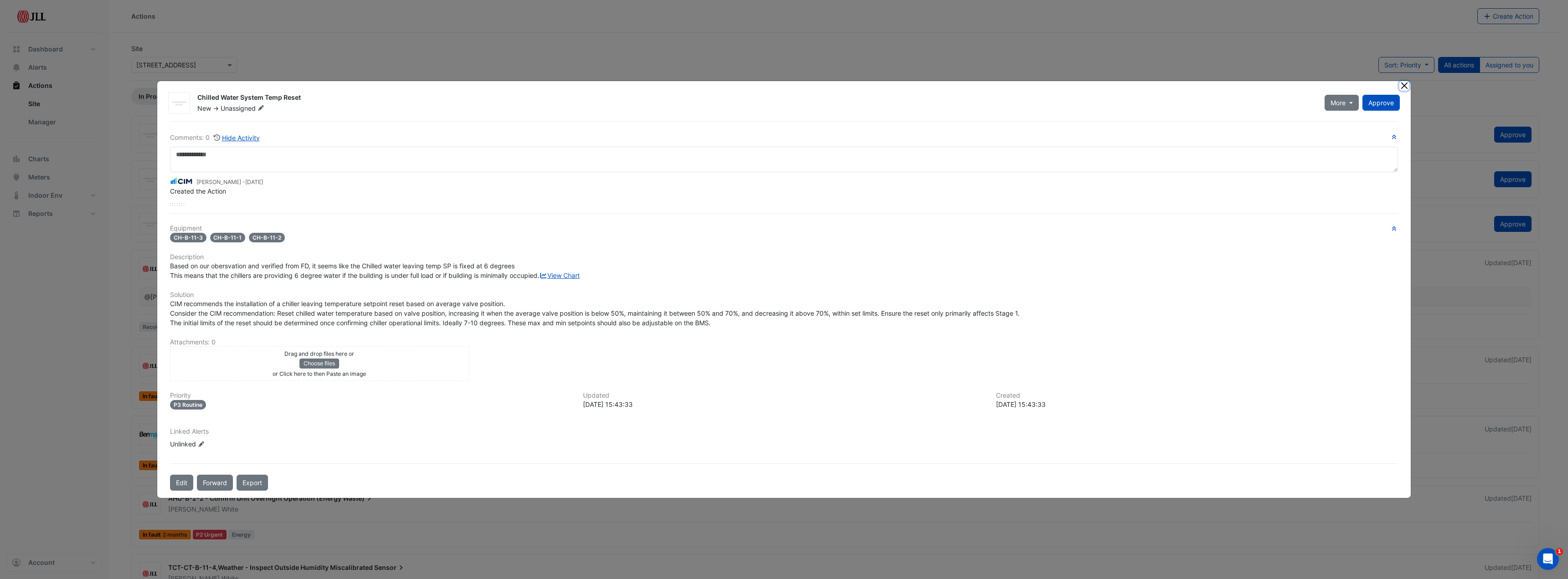
click at [1405, 81] on button "Close" at bounding box center [1404, 86] width 9 height 9
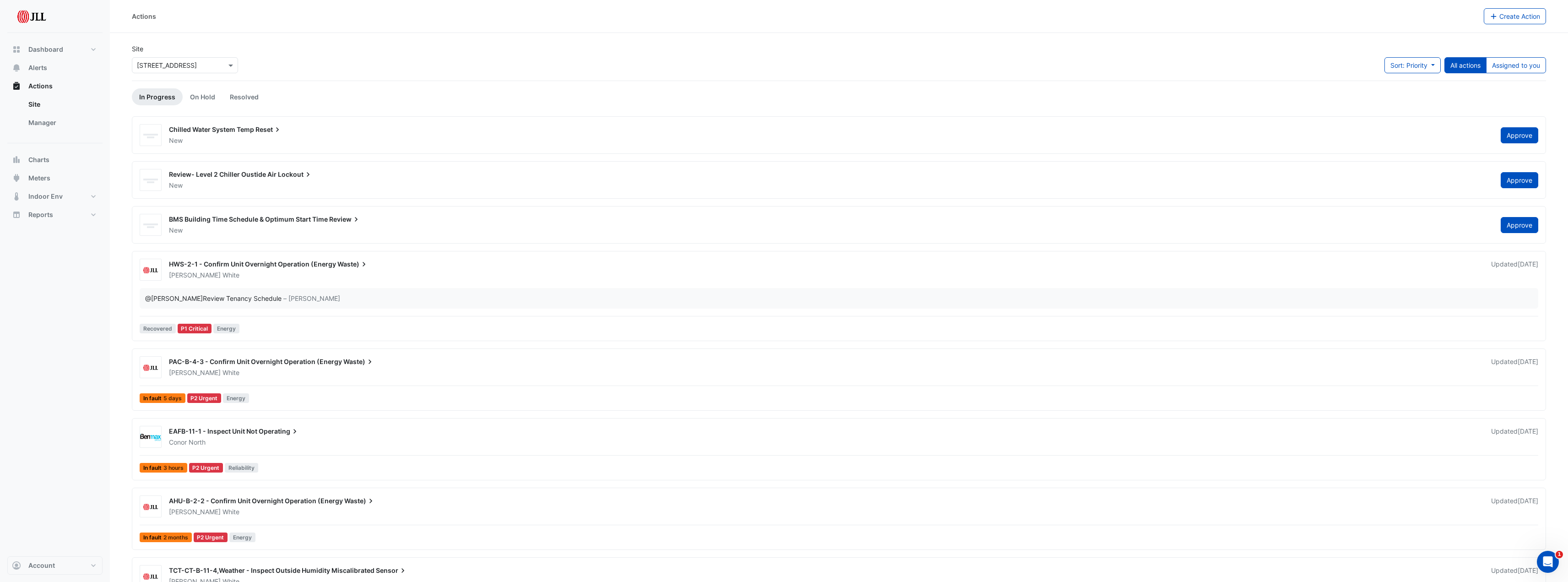
click at [240, 175] on span "Review- Level 2 Chiller Oustide Air" at bounding box center [223, 175] width 108 height 8
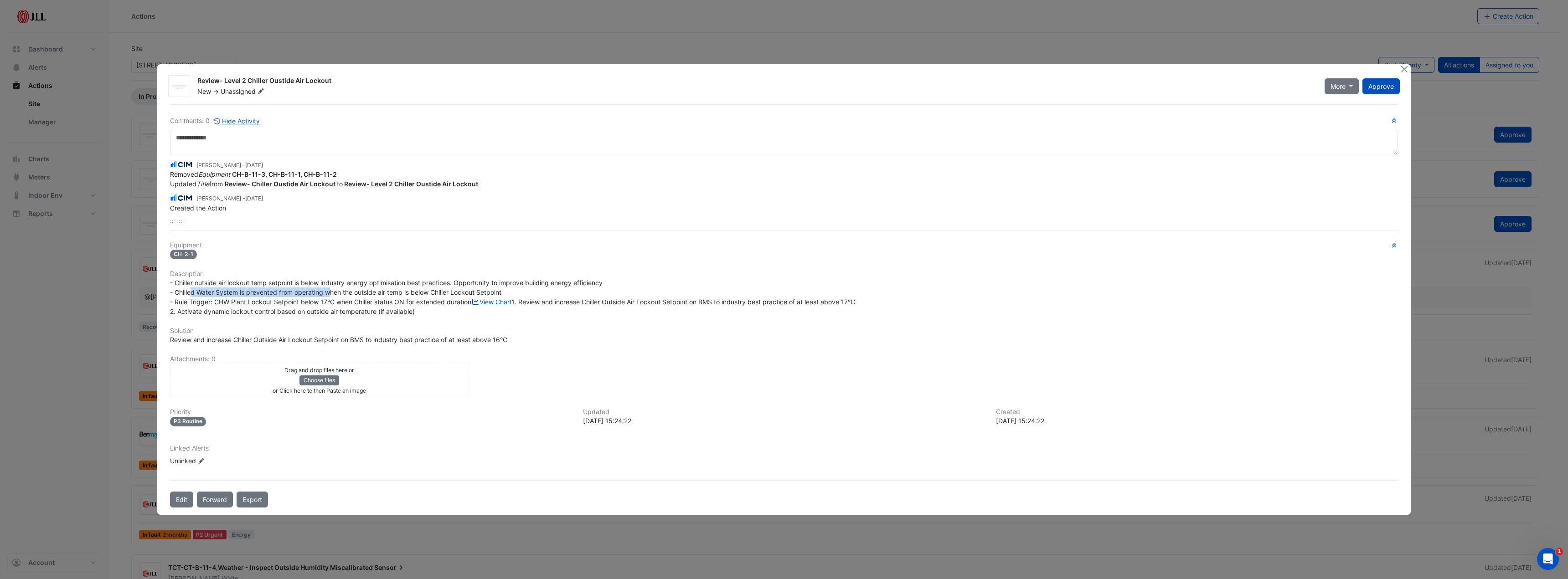
drag, startPoint x: 193, startPoint y: 270, endPoint x: 333, endPoint y: 272, distance: 140.0
click at [333, 279] on span "- Chiller outside air lockout temp setpoint is below industry energy optimisati…" at bounding box center [512, 297] width 685 height 37
drag, startPoint x: 198, startPoint y: 283, endPoint x: 287, endPoint y: 284, distance: 89.0
click at [287, 284] on span "- Chiller outside air lockout temp setpoint is below industry energy optimisati…" at bounding box center [512, 297] width 685 height 37
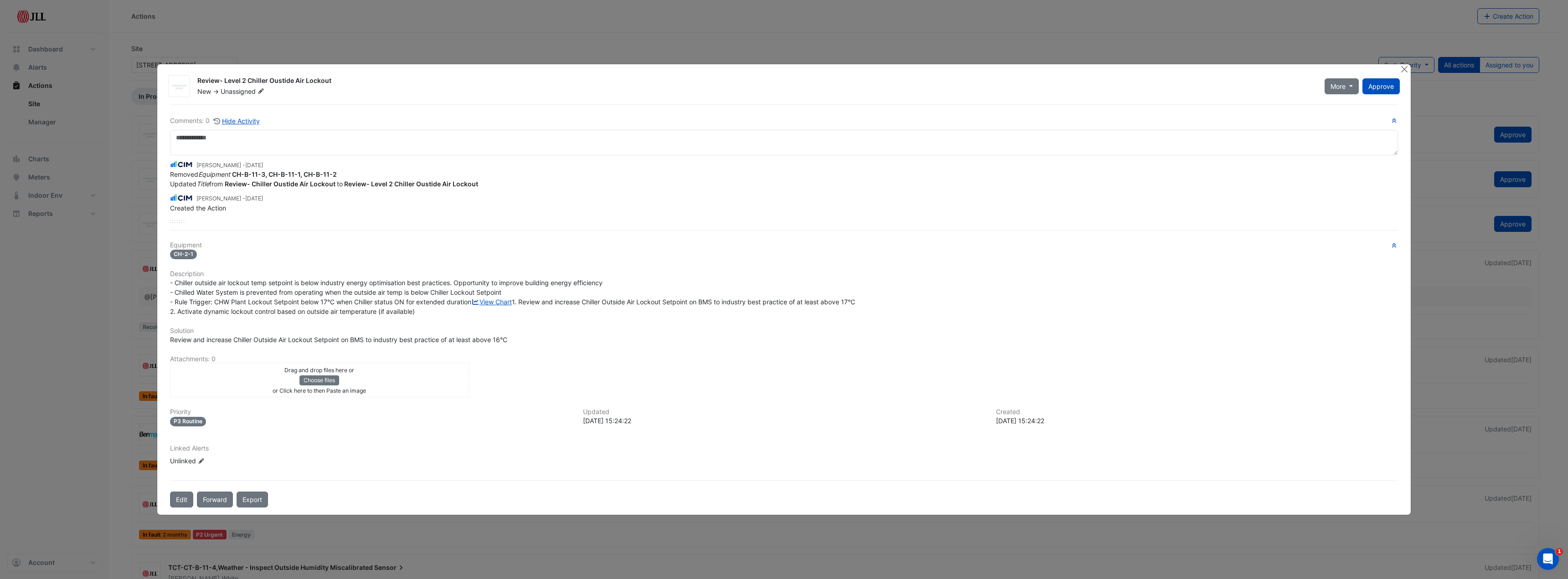
click at [320, 286] on span "- Chiller outside air lockout temp setpoint is below industry energy optimisati…" at bounding box center [512, 297] width 685 height 37
drag, startPoint x: 218, startPoint y: 280, endPoint x: 264, endPoint y: 288, distance: 46.7
click at [264, 288] on div "- Chiller outside air lockout temp setpoint is below industry energy optimisati…" at bounding box center [784, 297] width 1228 height 39
click at [283, 290] on div "- Chiller outside air lockout temp setpoint is below industry energy optimisati…" at bounding box center [784, 297] width 1228 height 39
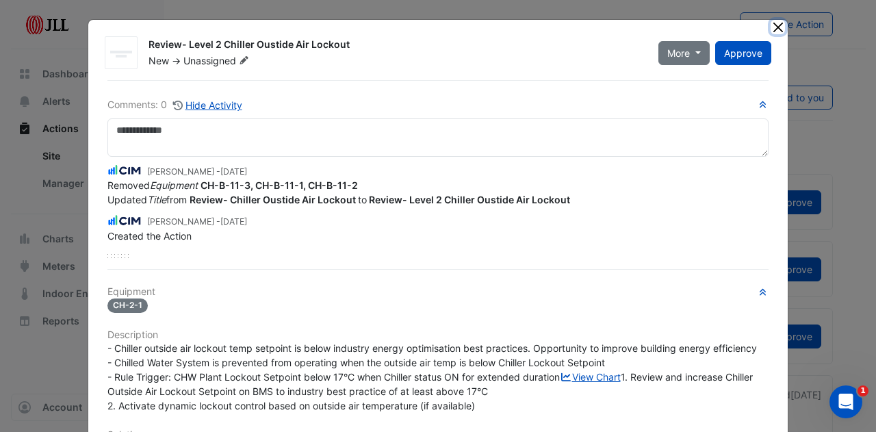
click at [774, 22] on button "Close" at bounding box center [778, 27] width 14 height 14
